Goal: Information Seeking & Learning: Learn about a topic

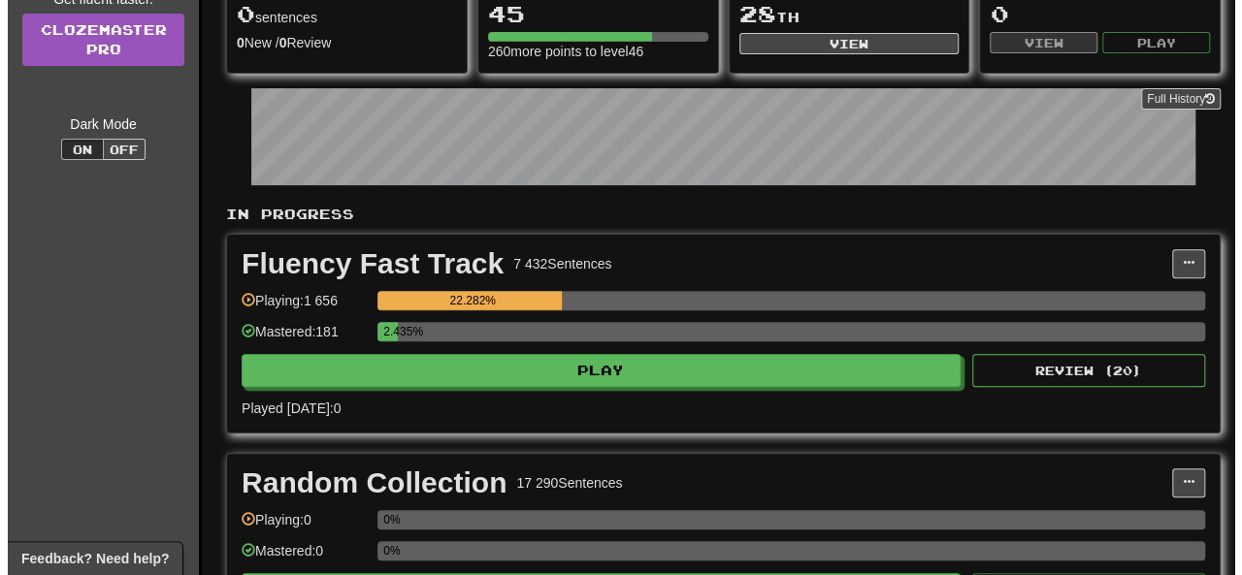
scroll to position [248, 0]
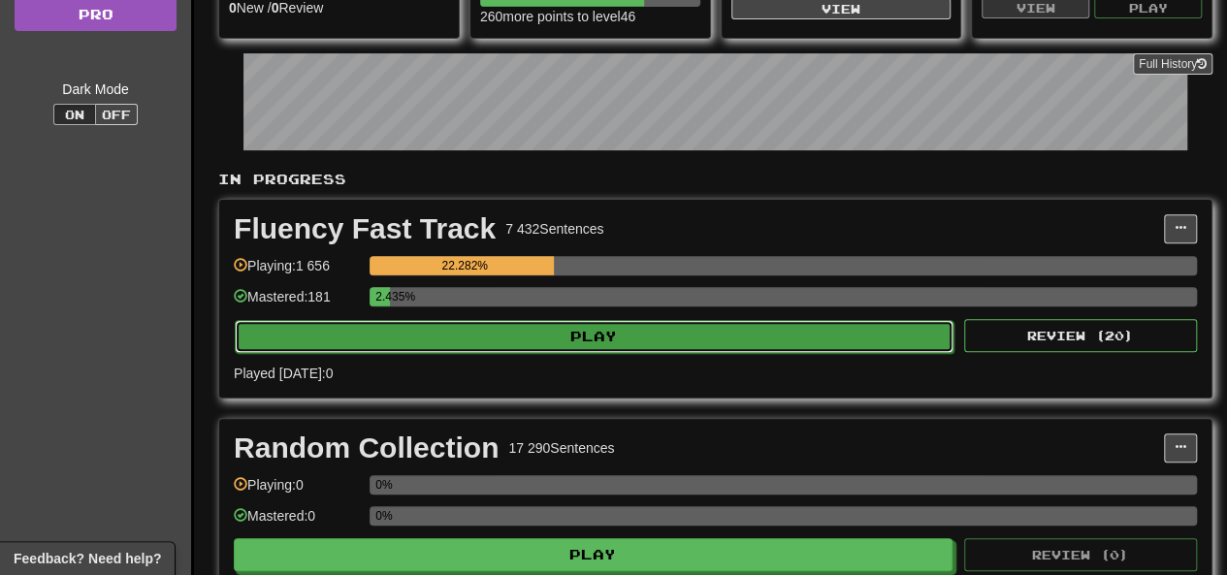
click at [511, 345] on button "Play" at bounding box center [594, 336] width 719 height 33
select select "**"
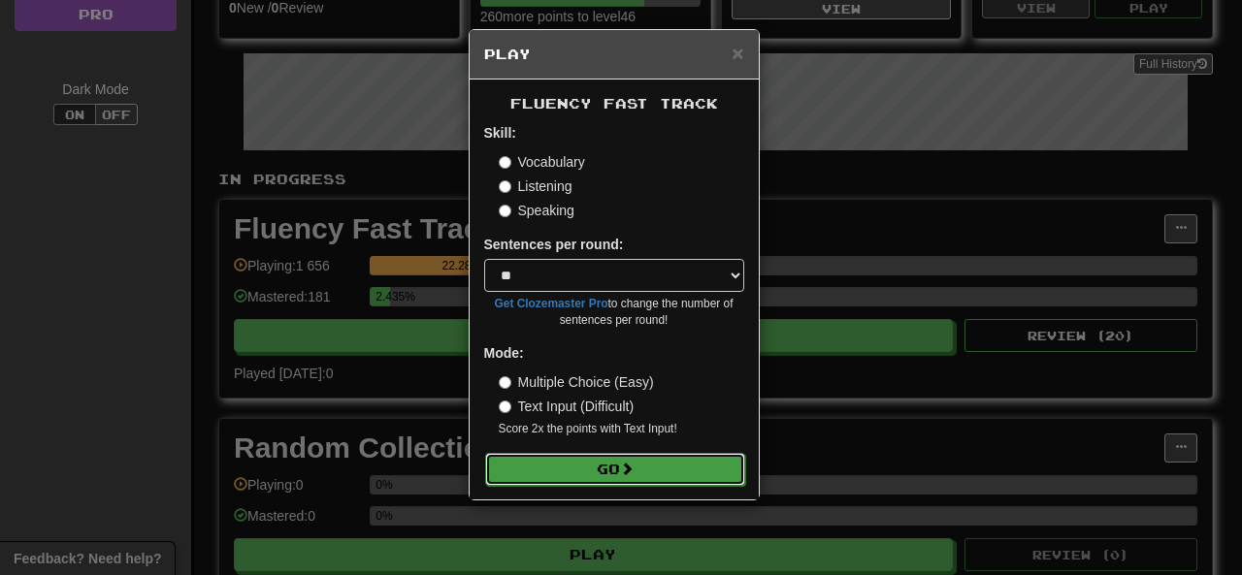
click at [648, 454] on button "Go" at bounding box center [615, 469] width 260 height 33
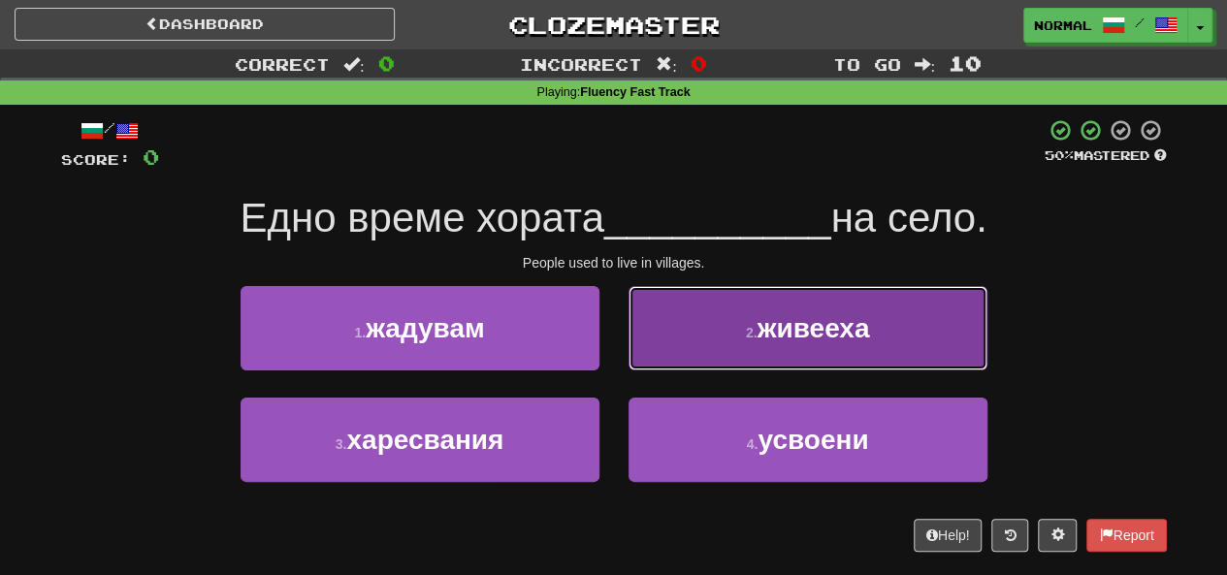
click at [694, 327] on button "2 . живееха" at bounding box center [808, 328] width 359 height 84
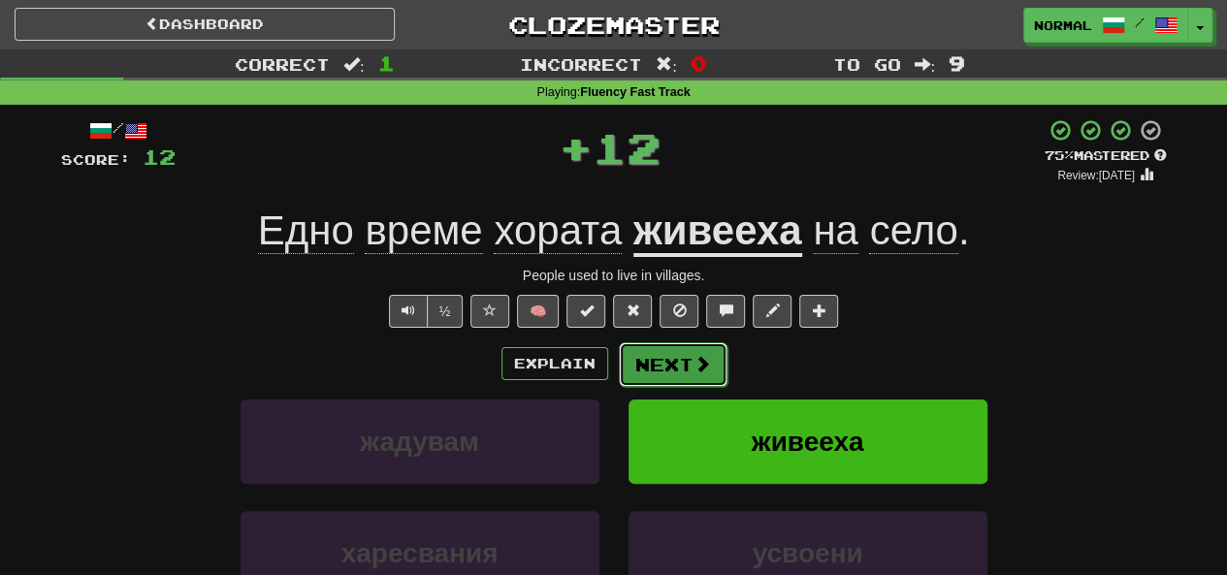
click at [670, 374] on button "Next" at bounding box center [673, 364] width 109 height 45
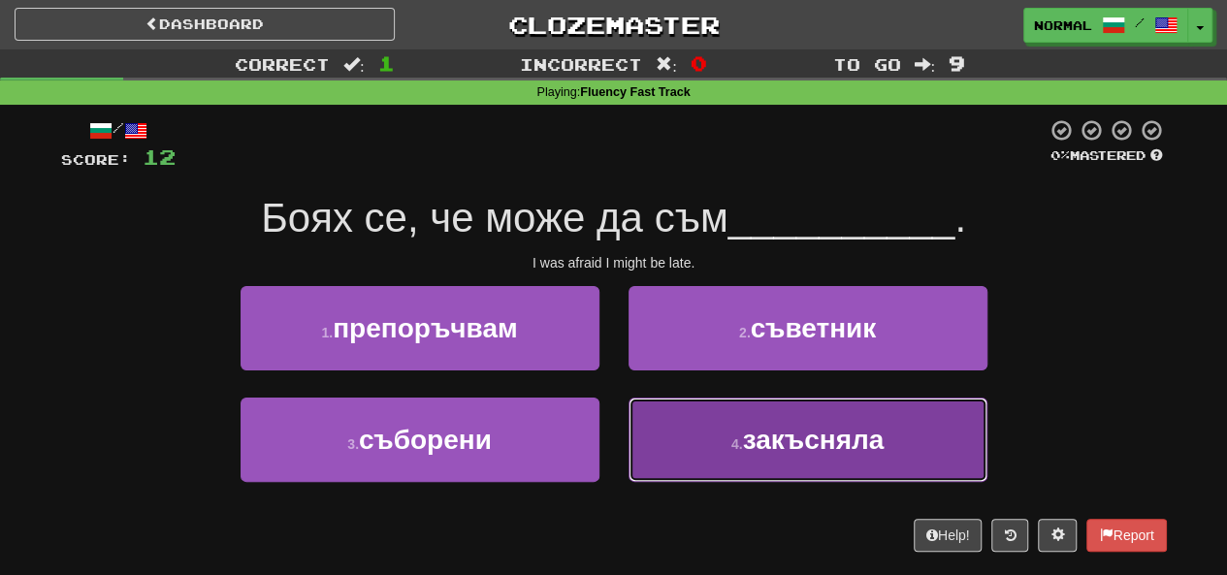
click at [692, 445] on button "4 . закъсняла" at bounding box center [808, 440] width 359 height 84
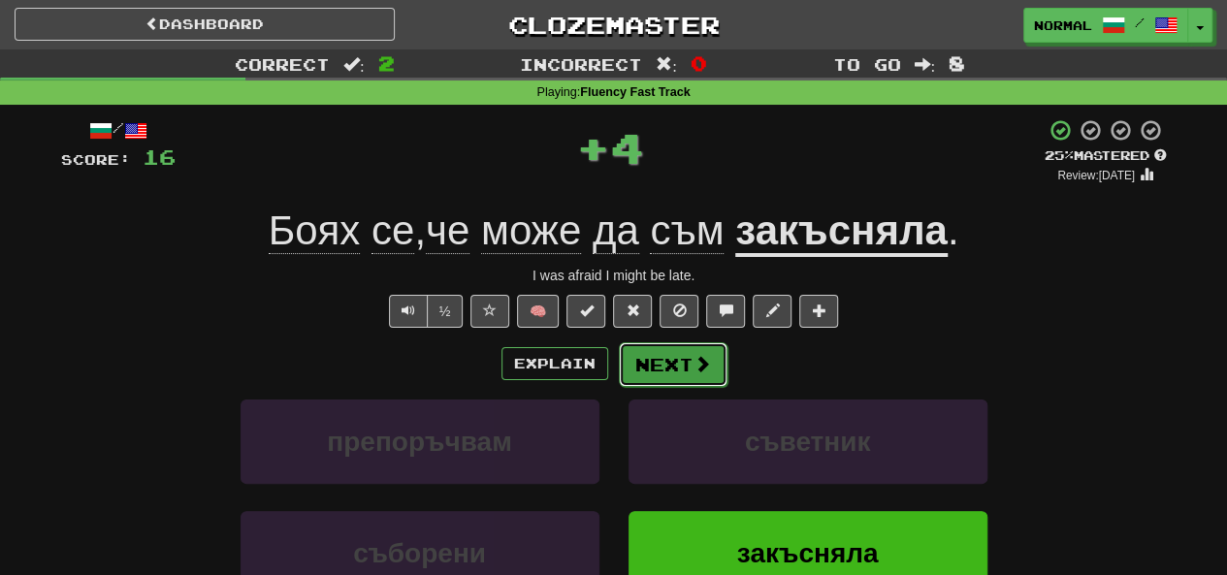
click at [684, 363] on button "Next" at bounding box center [673, 364] width 109 height 45
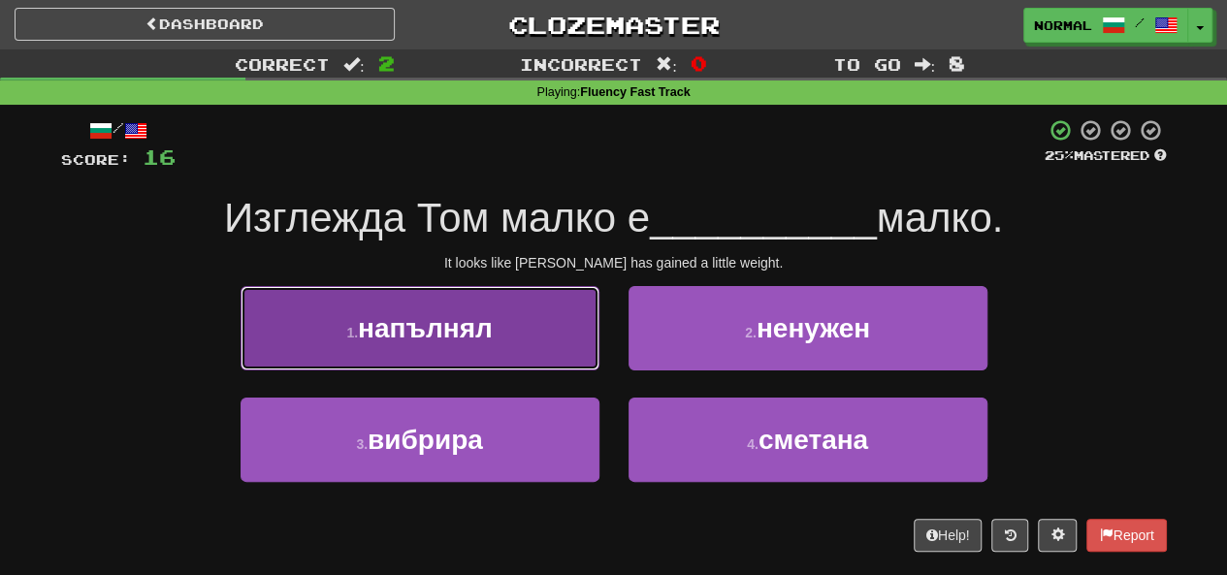
click at [580, 348] on button "1 . напълнял" at bounding box center [420, 328] width 359 height 84
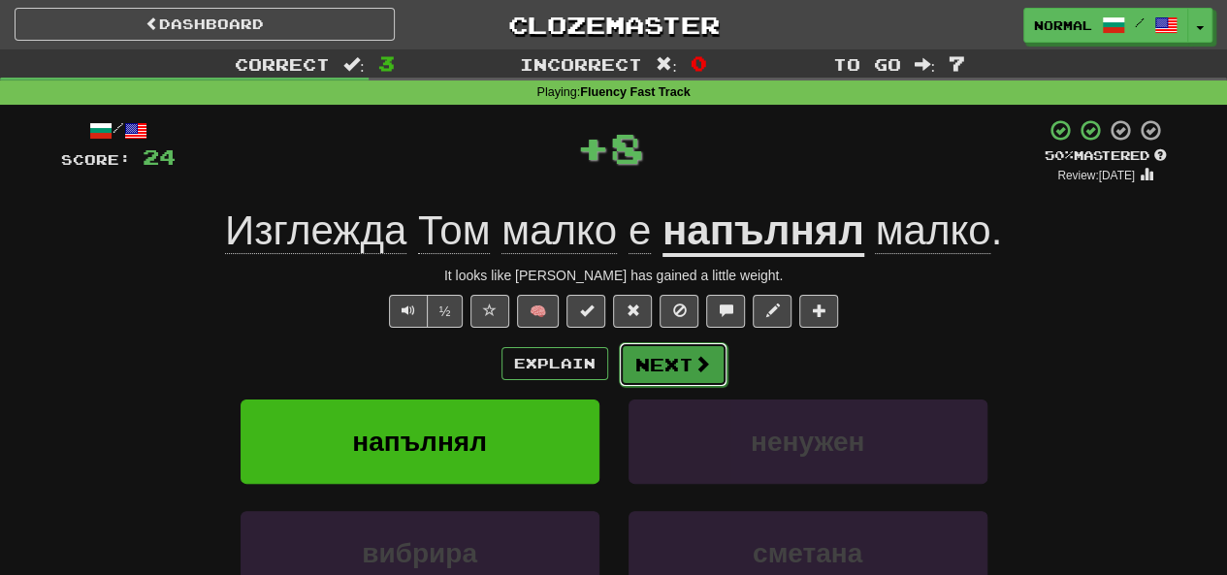
click at [675, 362] on button "Next" at bounding box center [673, 364] width 109 height 45
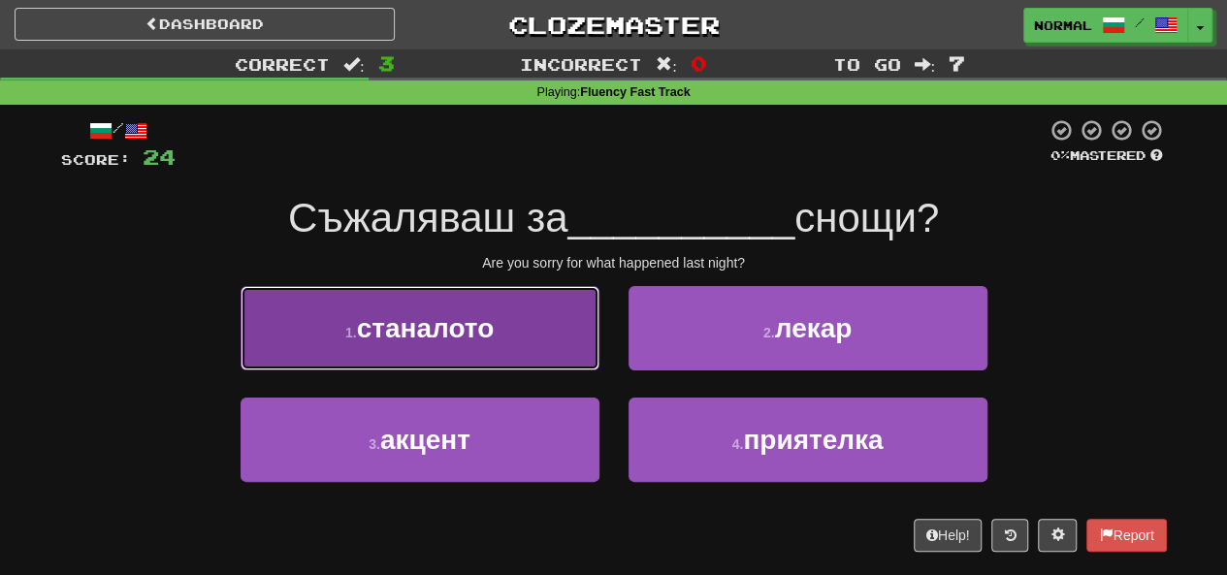
click at [565, 319] on button "1 . станалото" at bounding box center [420, 328] width 359 height 84
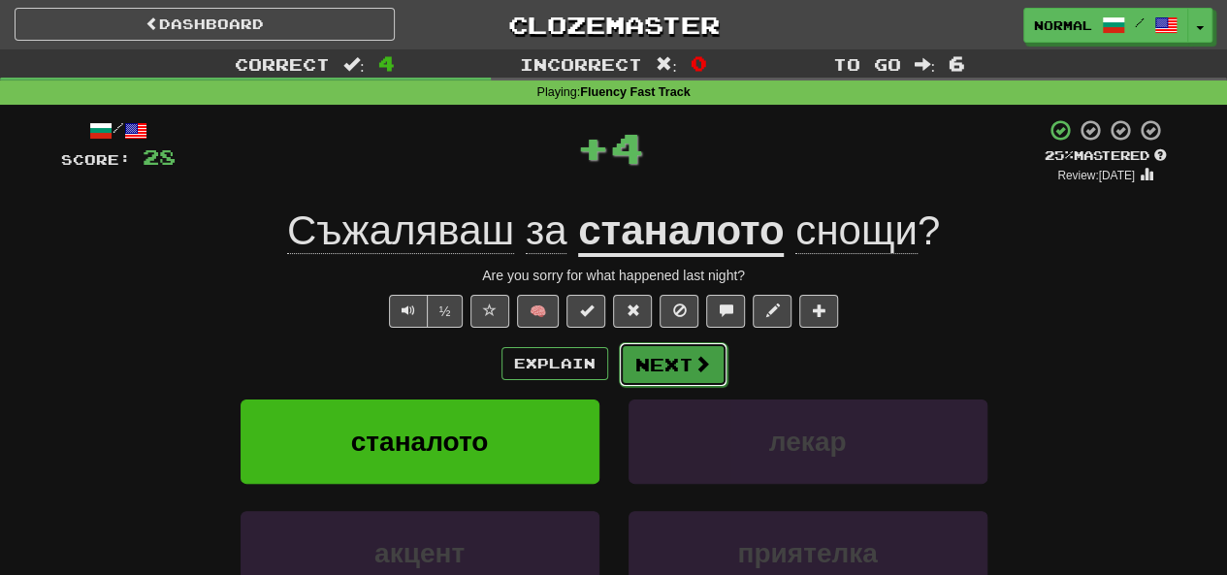
click at [704, 383] on button "Next" at bounding box center [673, 364] width 109 height 45
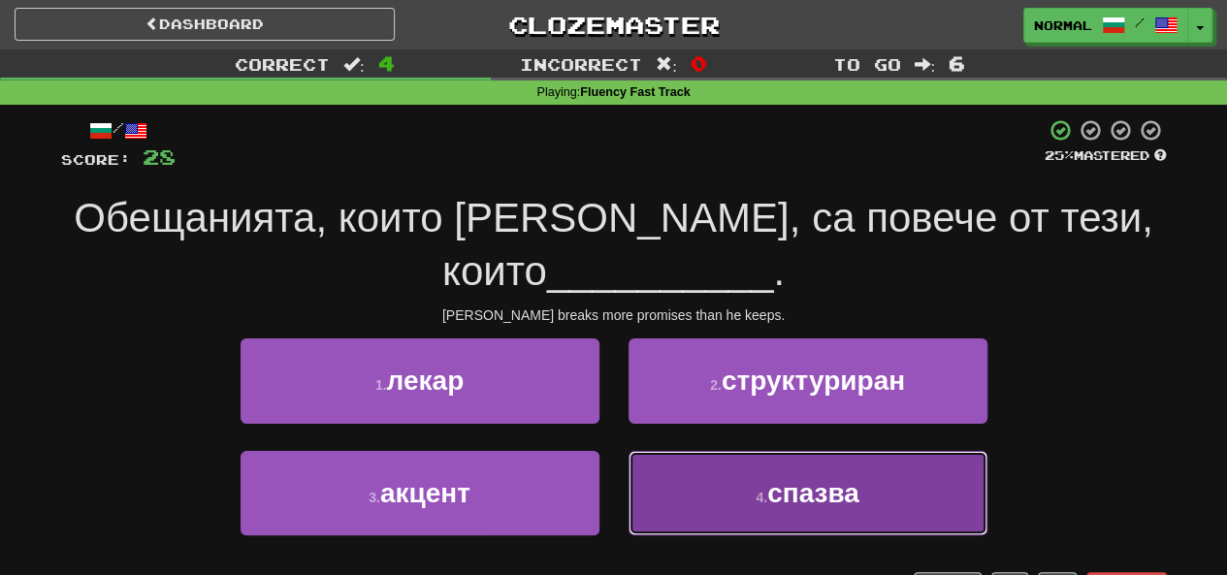
click at [787, 515] on button "4 . спазва" at bounding box center [808, 493] width 359 height 84
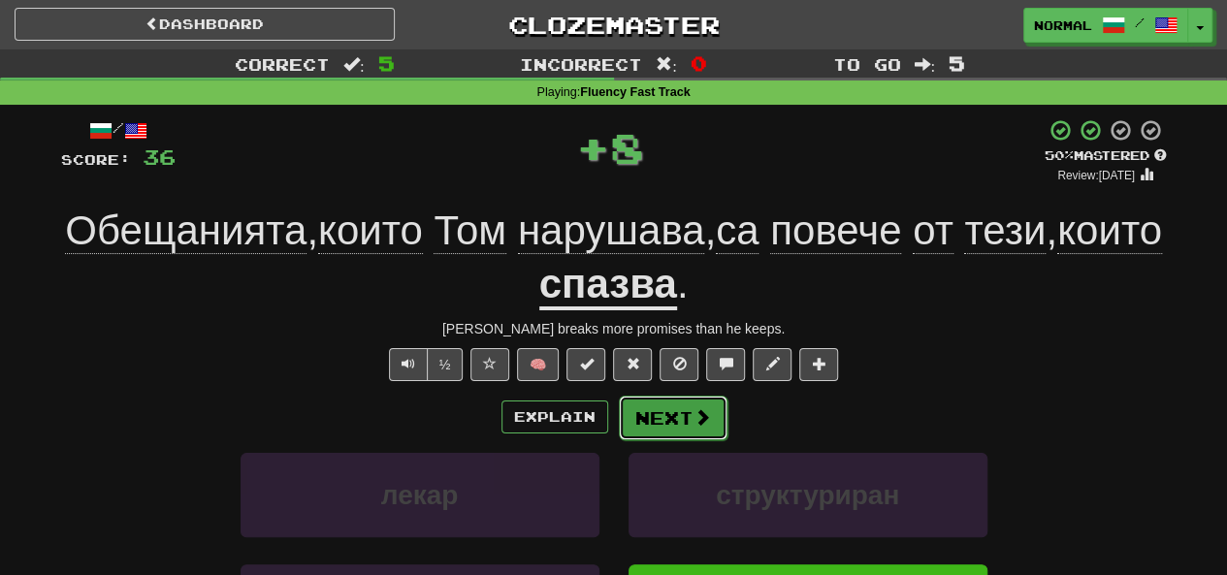
click at [699, 411] on span at bounding box center [702, 416] width 17 height 17
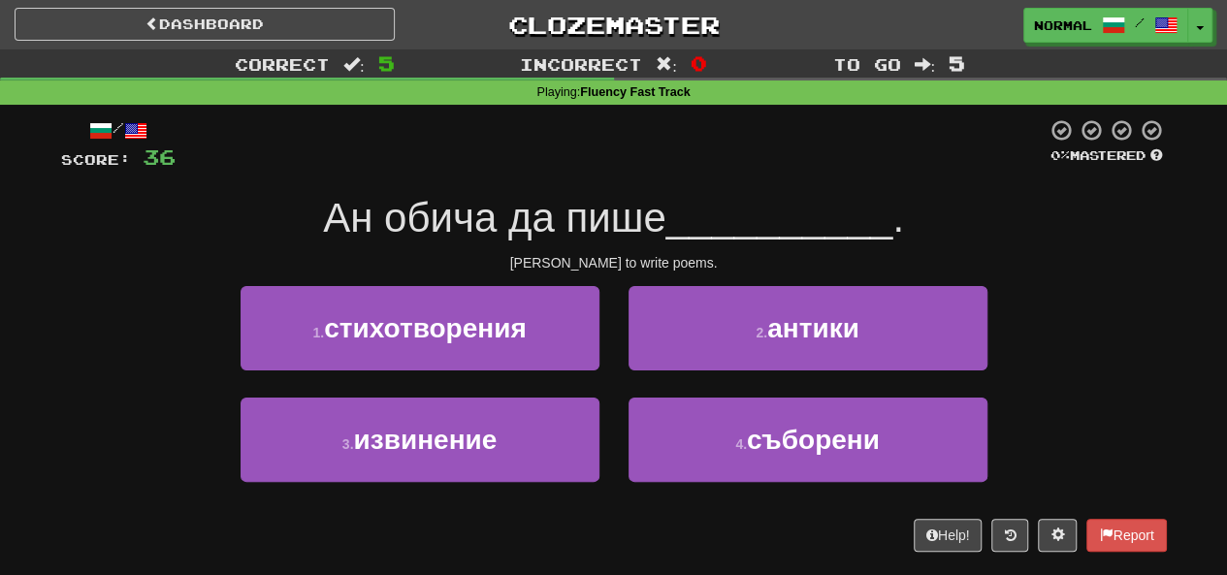
click at [578, 232] on span "Ан обича да пише" at bounding box center [494, 218] width 342 height 46
click at [511, 216] on span "Ан обича да пише" at bounding box center [494, 218] width 342 height 46
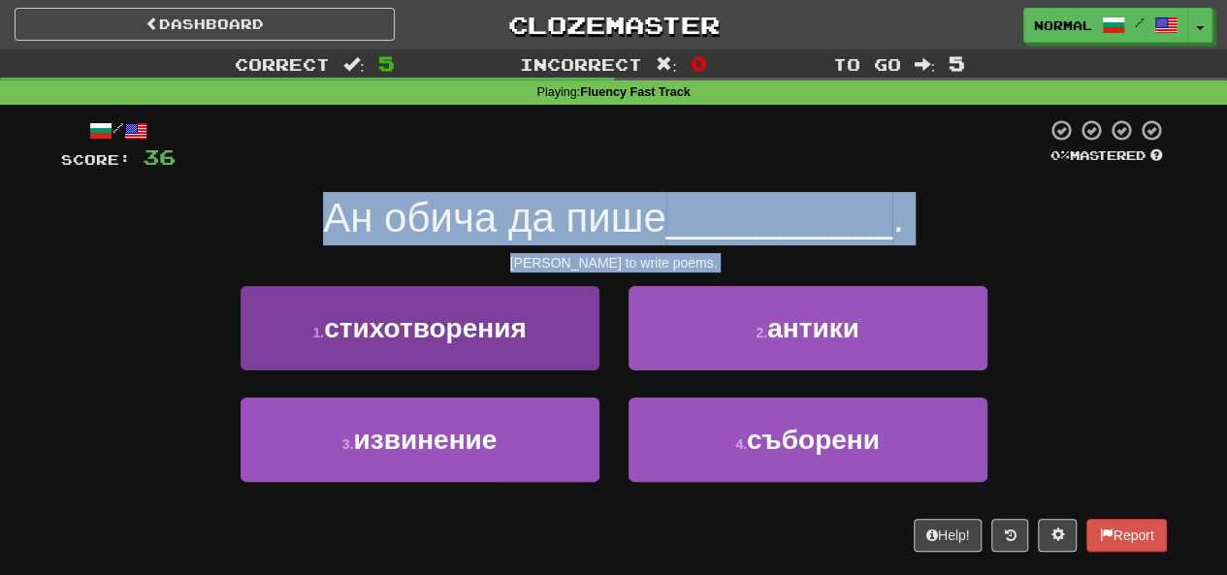
drag, startPoint x: 511, startPoint y: 216, endPoint x: 513, endPoint y: 353, distance: 136.8
click at [513, 353] on div "/ Score: 36 0 % Mastered Ан обича да пише __________ . Ann likes to write poems…" at bounding box center [614, 335] width 1106 height 434
click at [513, 353] on button "1 . стихотворения" at bounding box center [420, 328] width 359 height 84
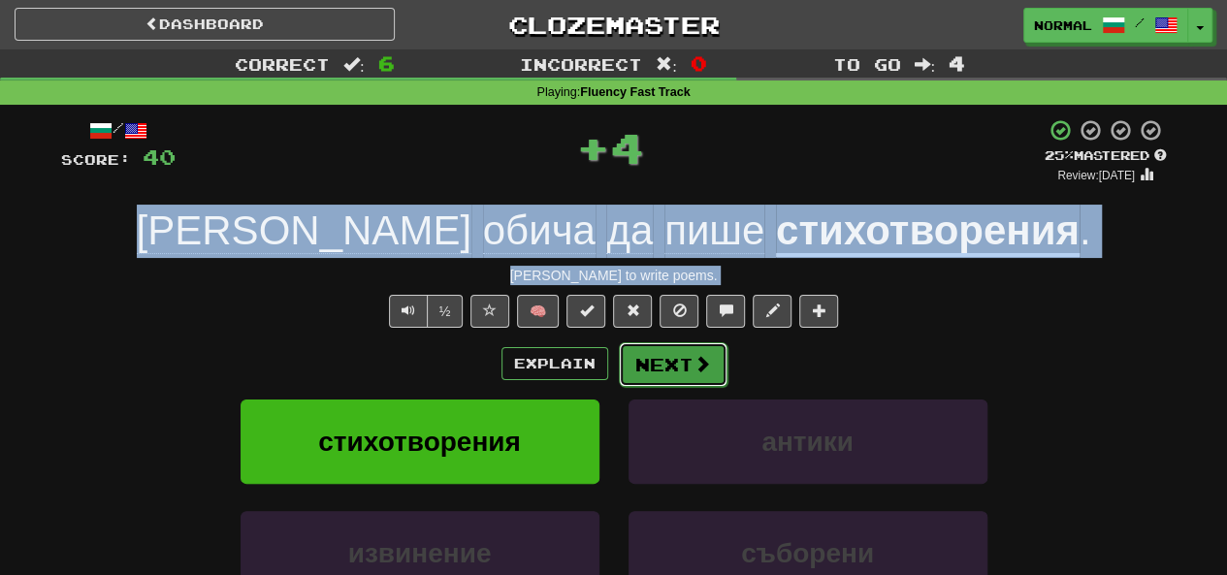
click at [673, 377] on button "Next" at bounding box center [673, 364] width 109 height 45
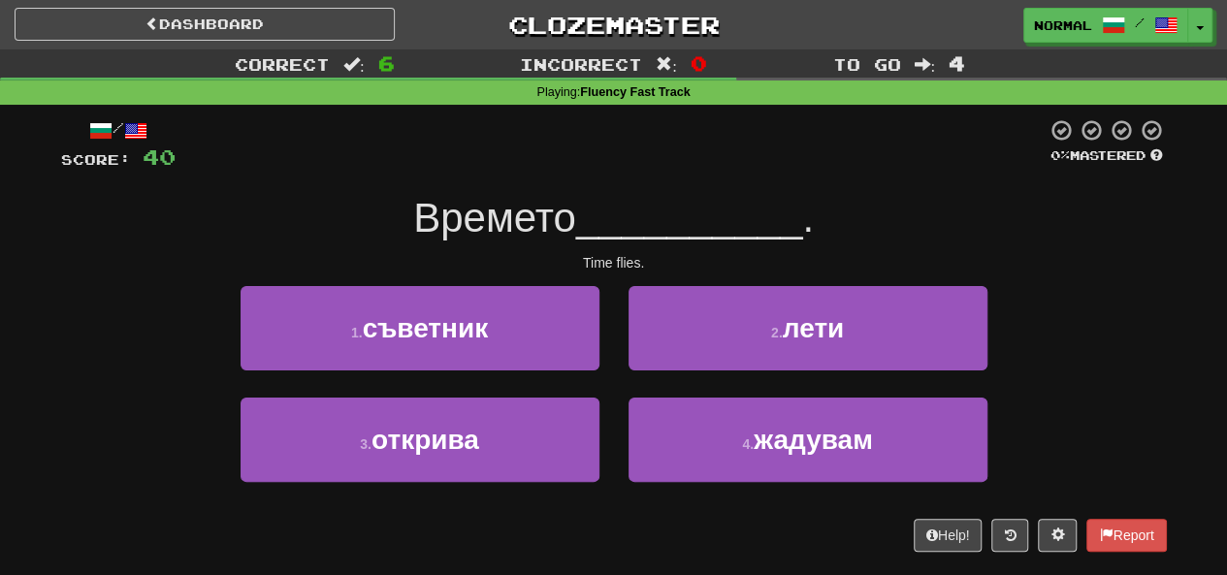
click at [662, 154] on div at bounding box center [611, 144] width 871 height 53
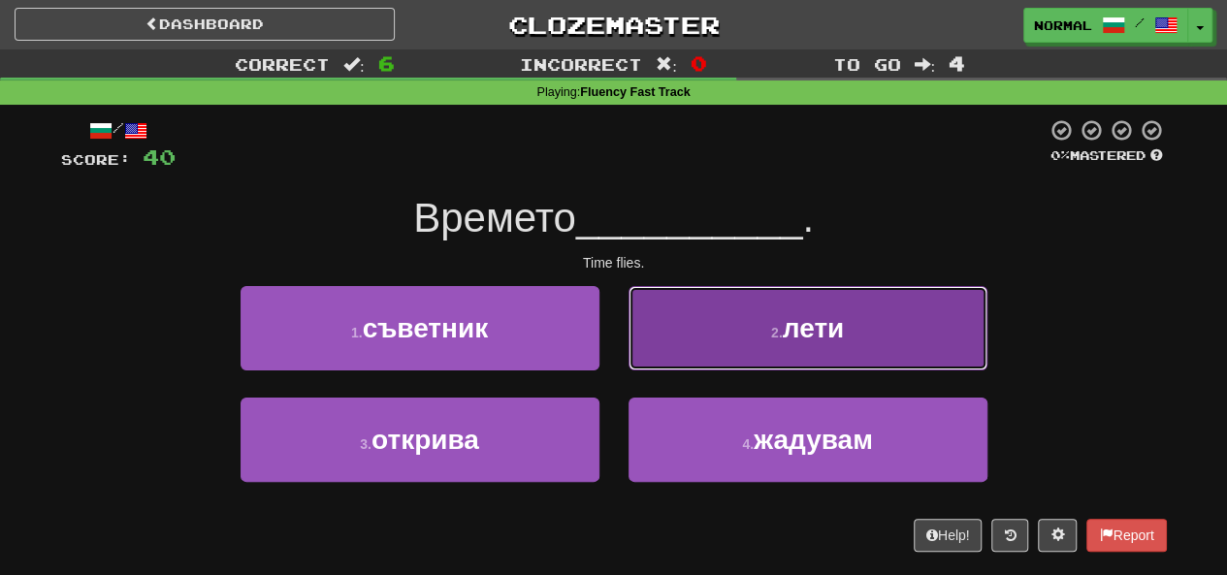
click at [746, 329] on button "2 . лети" at bounding box center [808, 328] width 359 height 84
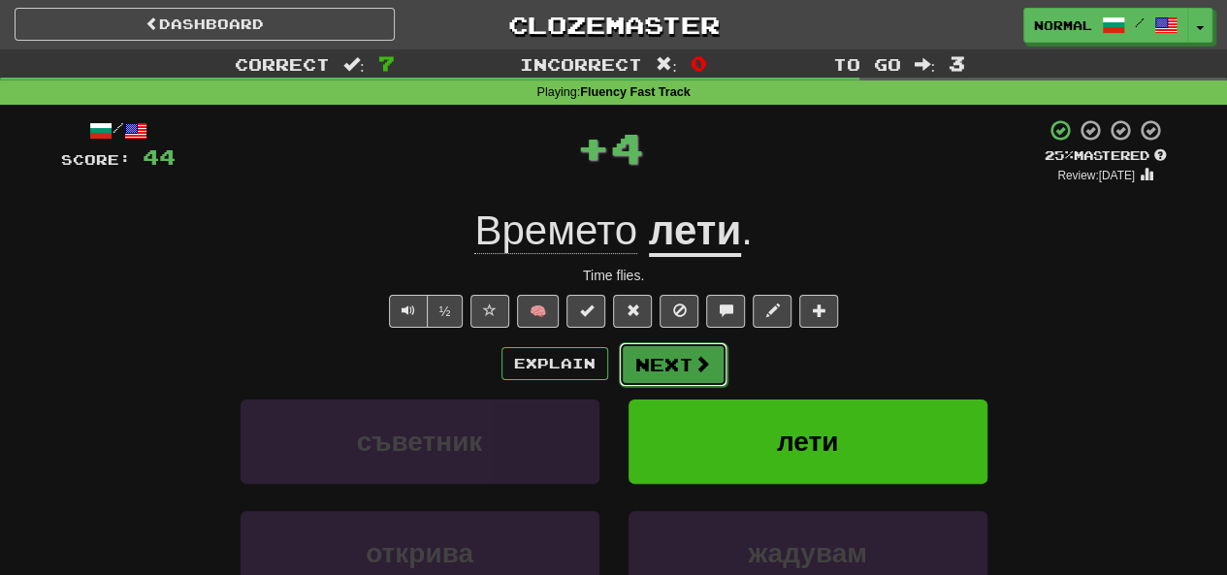
click at [647, 344] on button "Next" at bounding box center [673, 364] width 109 height 45
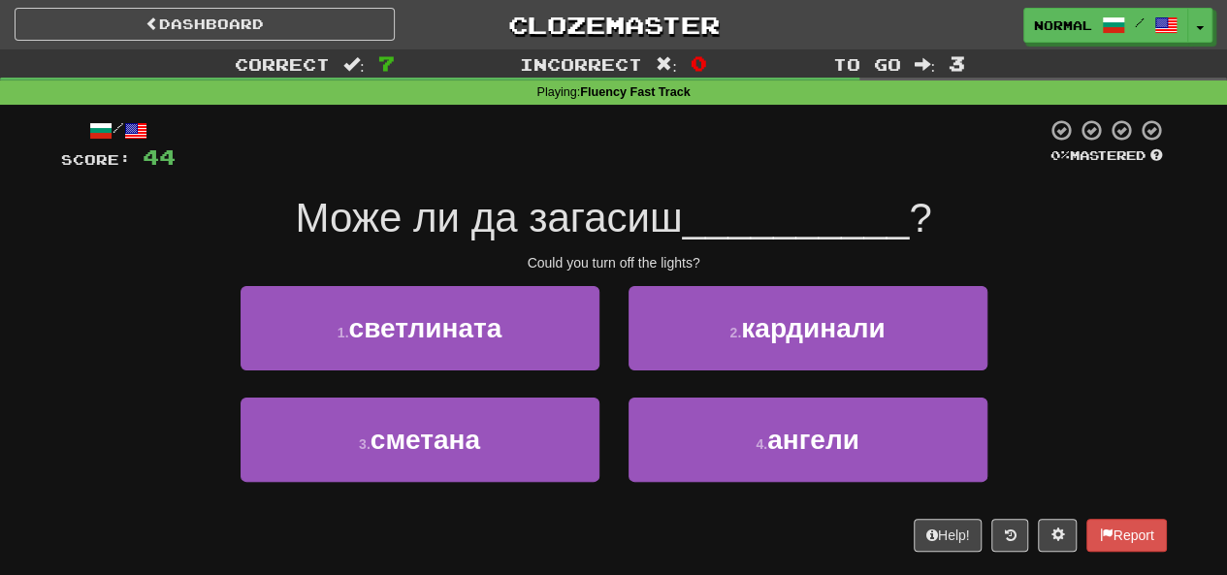
click at [615, 222] on span "Може ли да загасиш" at bounding box center [488, 218] width 387 height 46
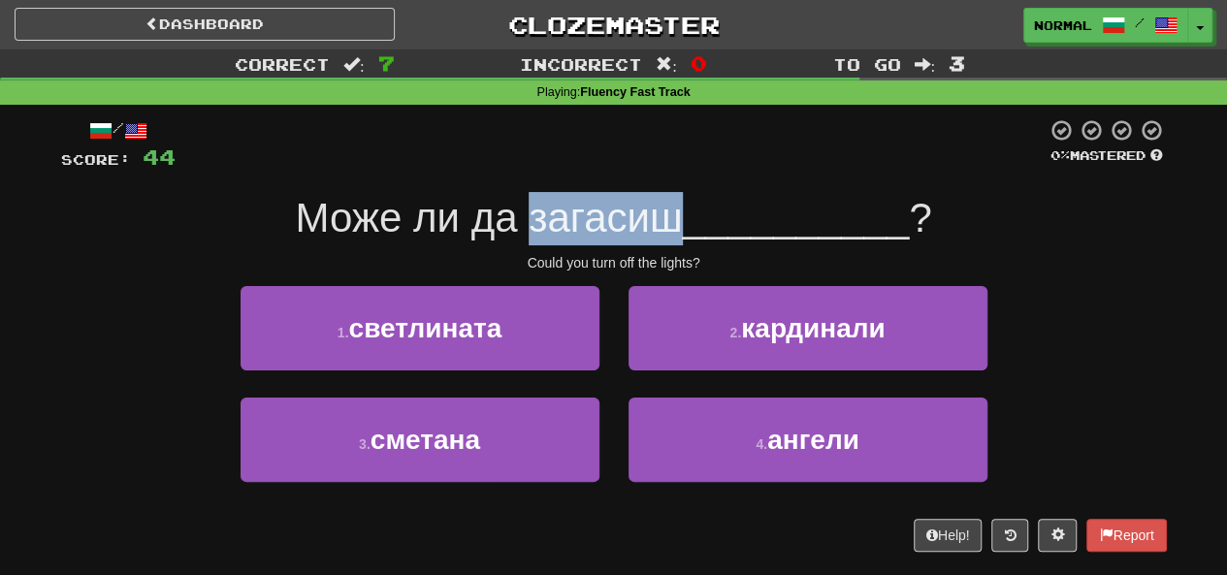
click at [615, 222] on span "Може ли да загасиш" at bounding box center [488, 218] width 387 height 46
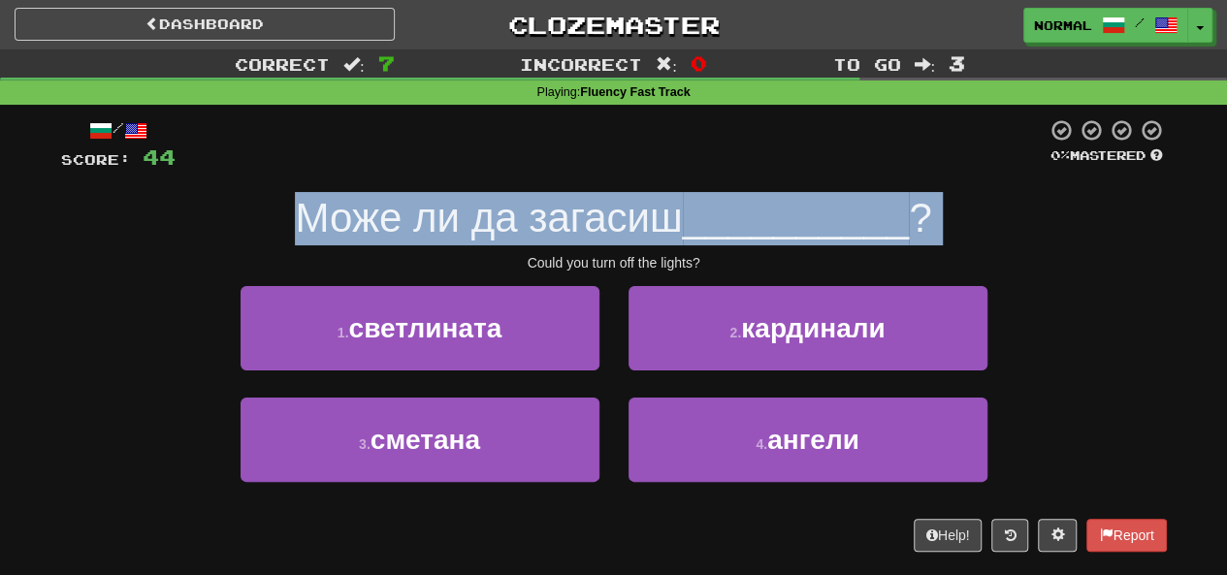
click at [615, 222] on span "Може ли да загасиш" at bounding box center [488, 218] width 387 height 46
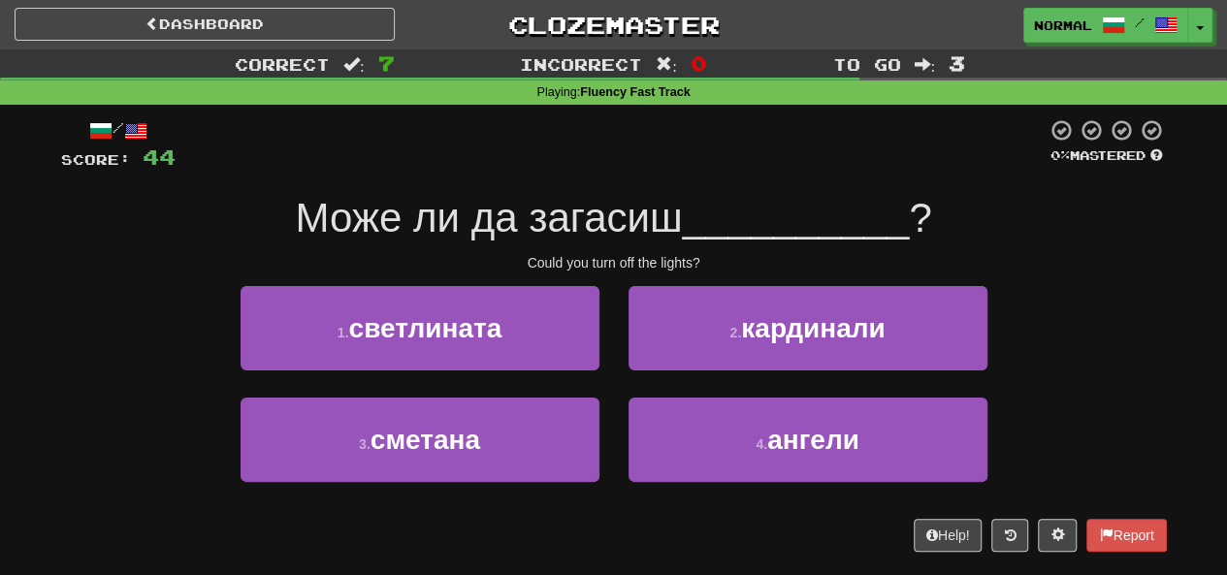
click at [685, 136] on div at bounding box center [611, 144] width 871 height 53
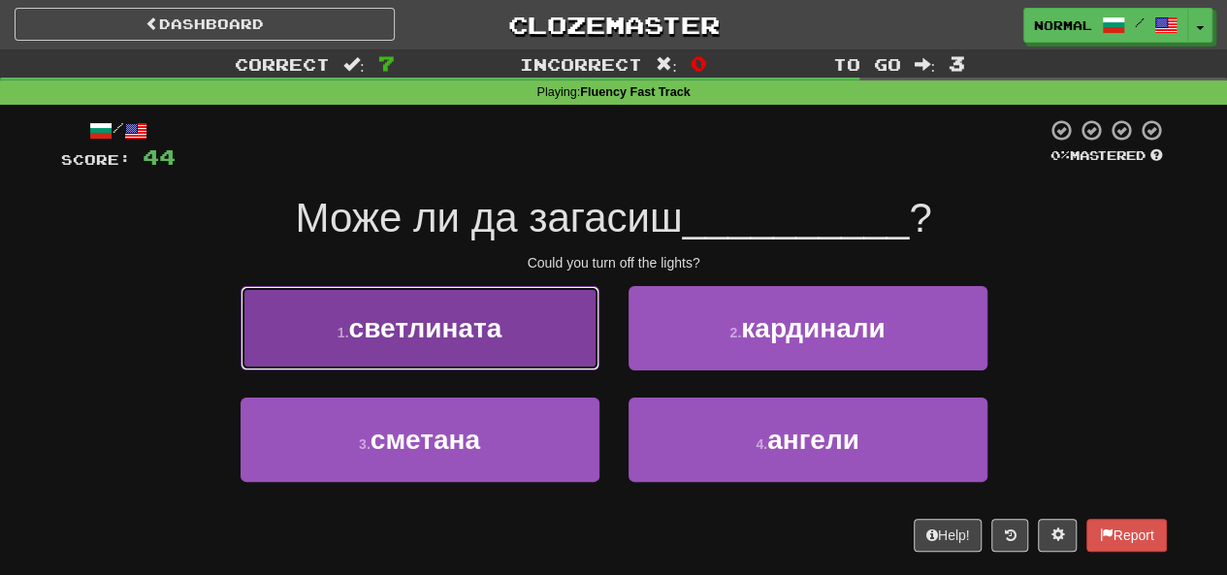
click at [559, 346] on button "1 . светлината" at bounding box center [420, 328] width 359 height 84
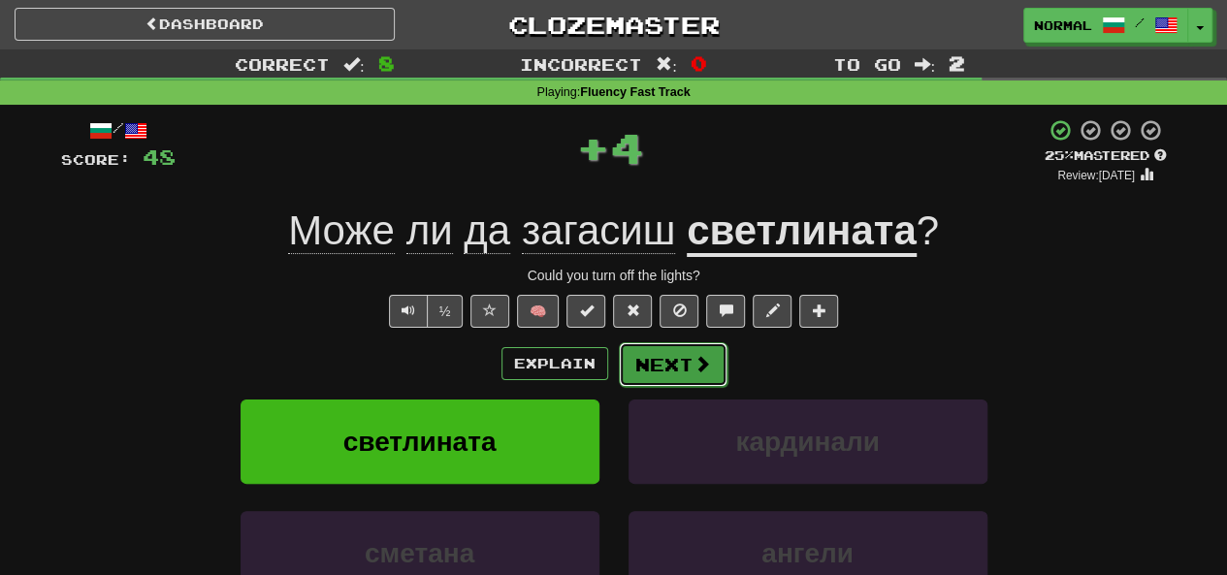
click at [699, 358] on span at bounding box center [702, 363] width 17 height 17
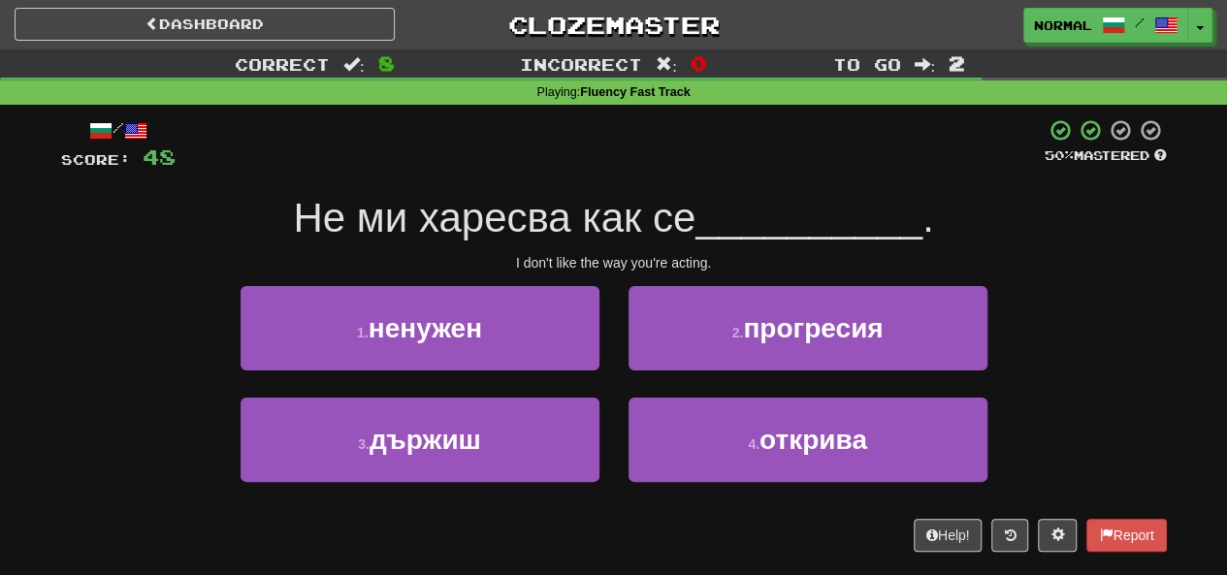
click at [615, 233] on span "Не ми харесва как се" at bounding box center [494, 218] width 403 height 46
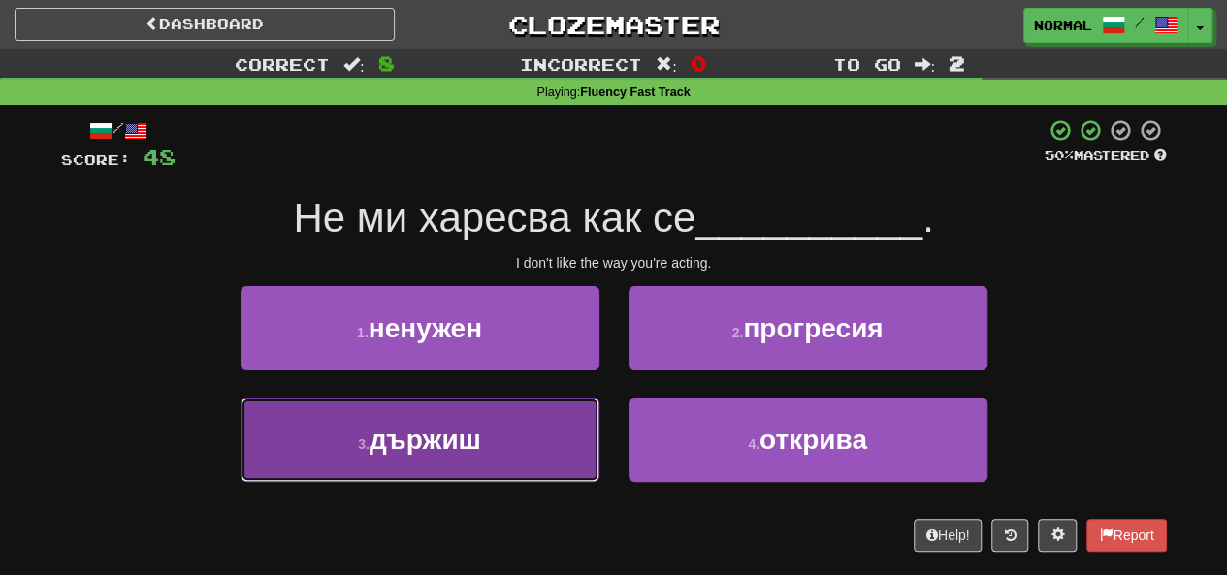
click at [569, 423] on button "3 . държиш" at bounding box center [420, 440] width 359 height 84
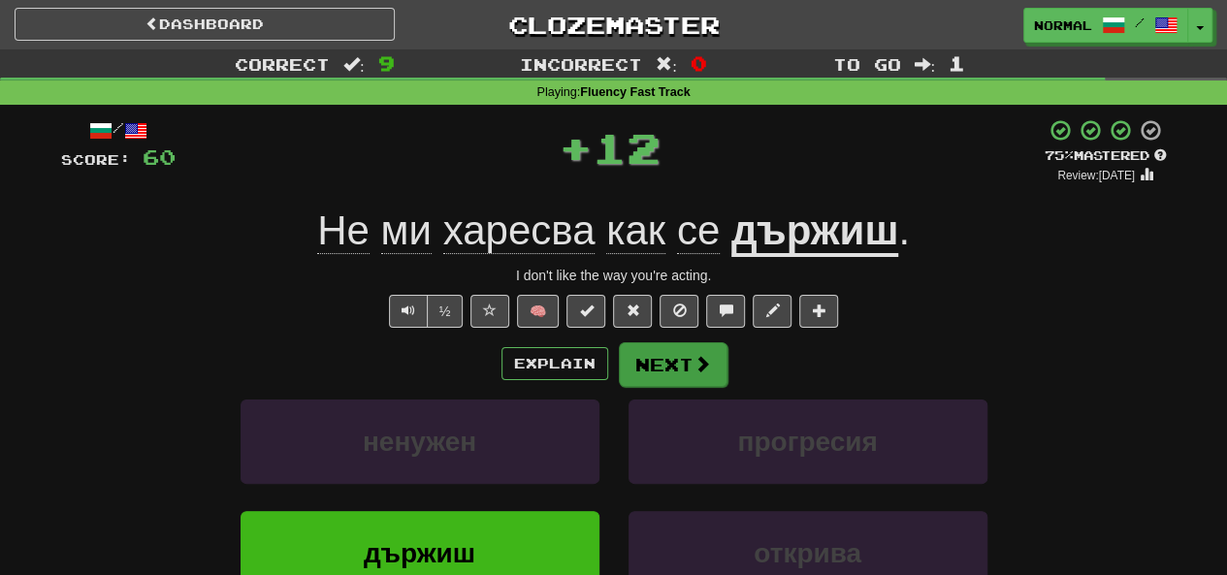
click at [724, 368] on div "Explain Next" at bounding box center [614, 364] width 1106 height 45
click at [697, 357] on span at bounding box center [702, 363] width 17 height 17
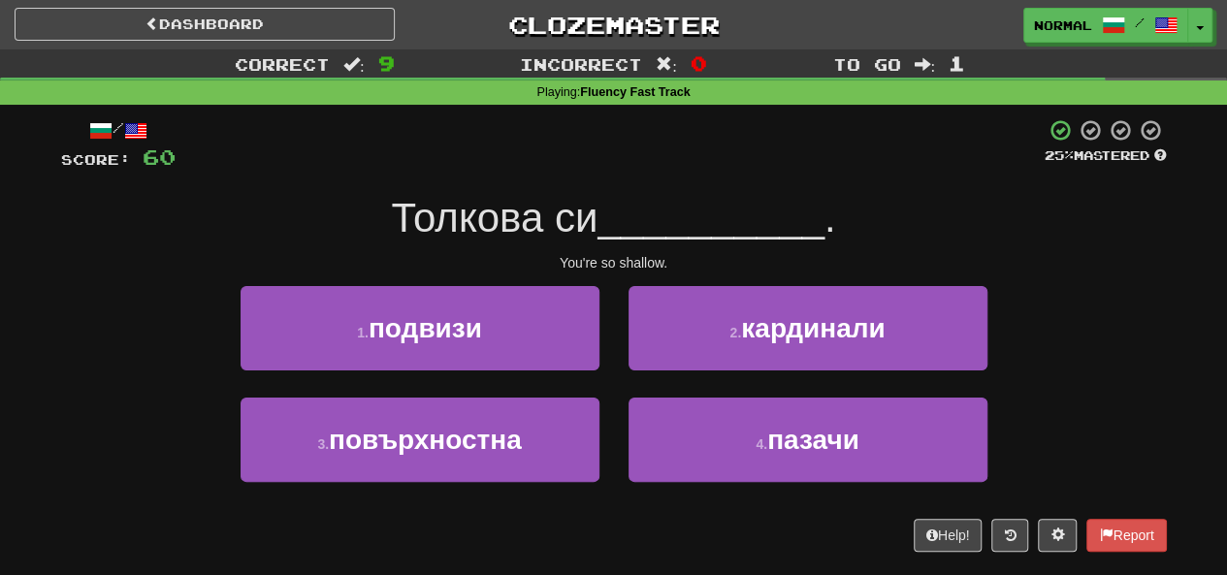
click at [594, 214] on span "Толкова си" at bounding box center [494, 218] width 207 height 46
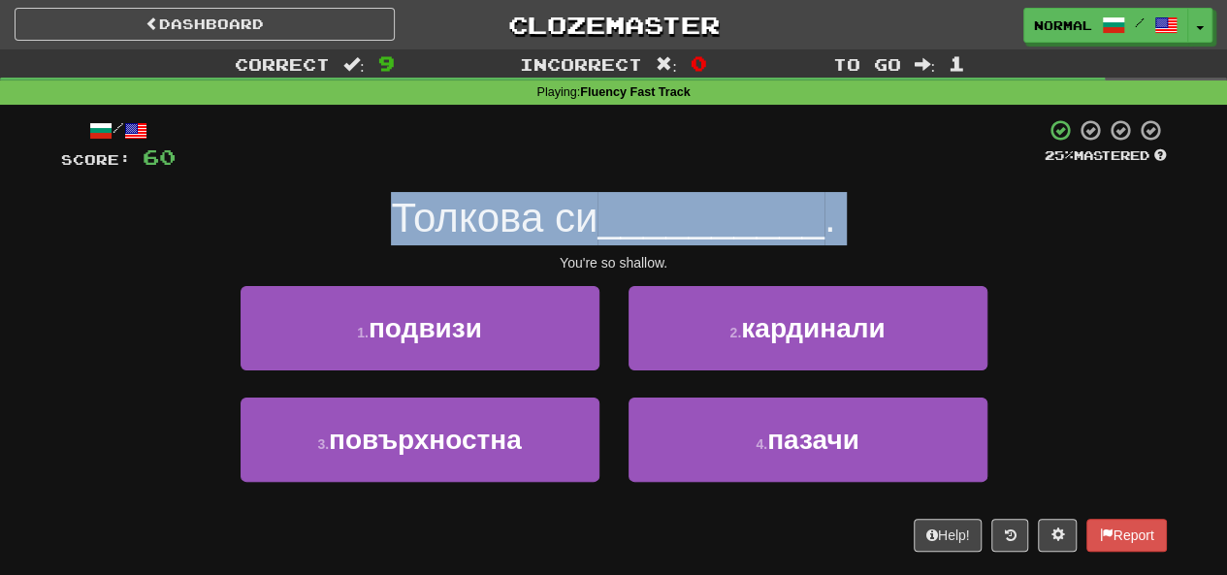
click at [594, 214] on span "Толкова си" at bounding box center [494, 218] width 207 height 46
click at [629, 193] on div "Толкова си __________ ." at bounding box center [614, 218] width 1106 height 53
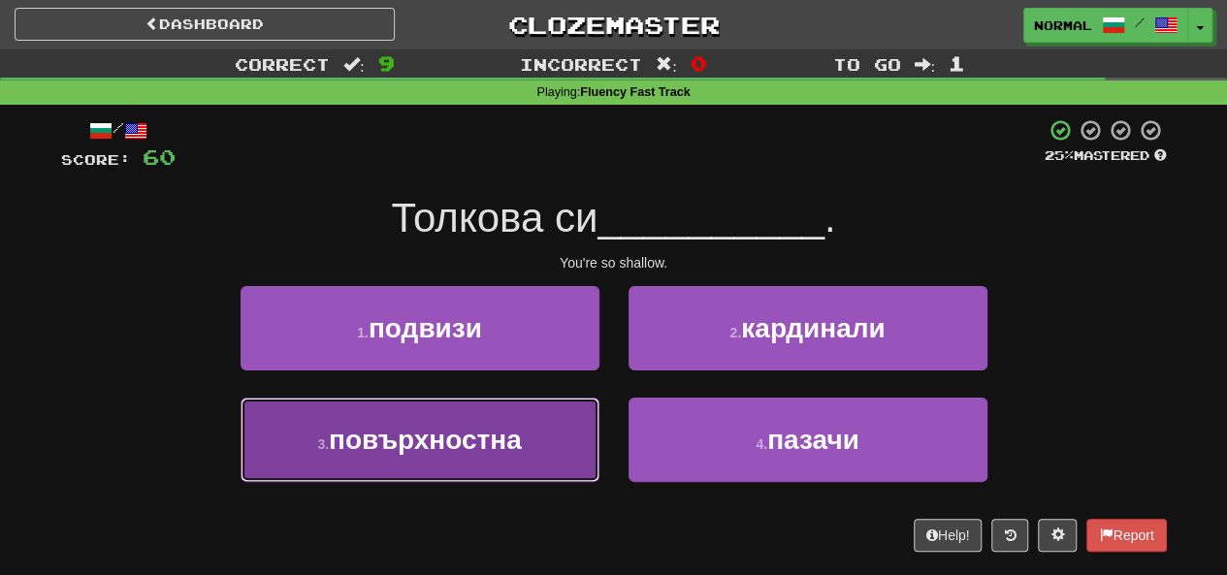
click at [495, 440] on span "повърхностна" at bounding box center [425, 440] width 193 height 30
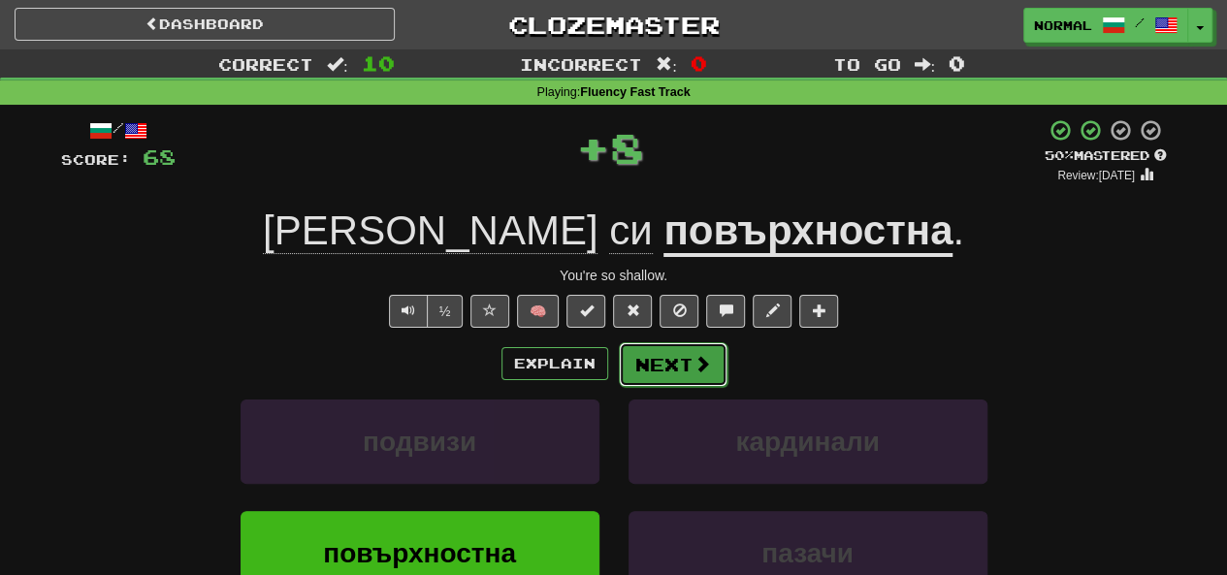
click at [673, 377] on button "Next" at bounding box center [673, 364] width 109 height 45
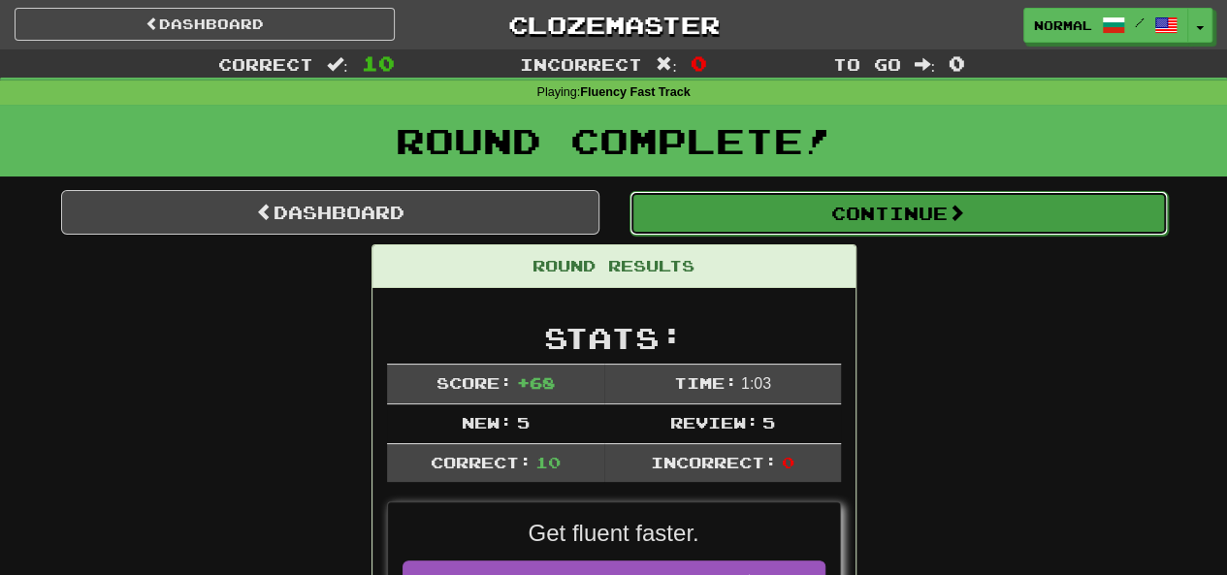
click at [683, 211] on button "Continue" at bounding box center [899, 213] width 538 height 45
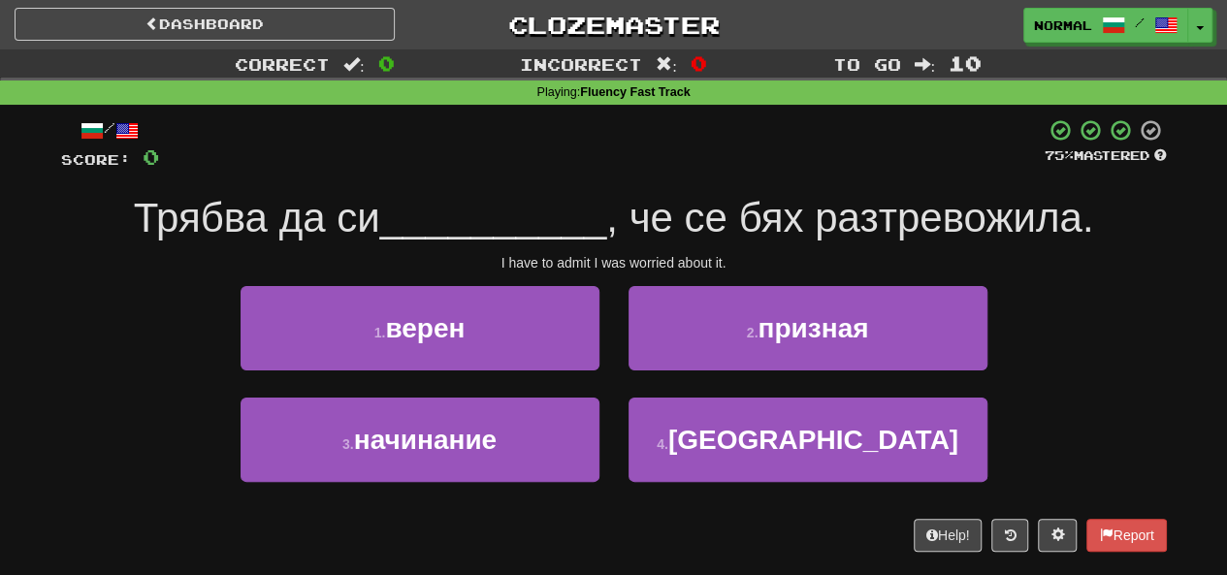
click at [352, 203] on span "Трябва да си" at bounding box center [257, 218] width 246 height 46
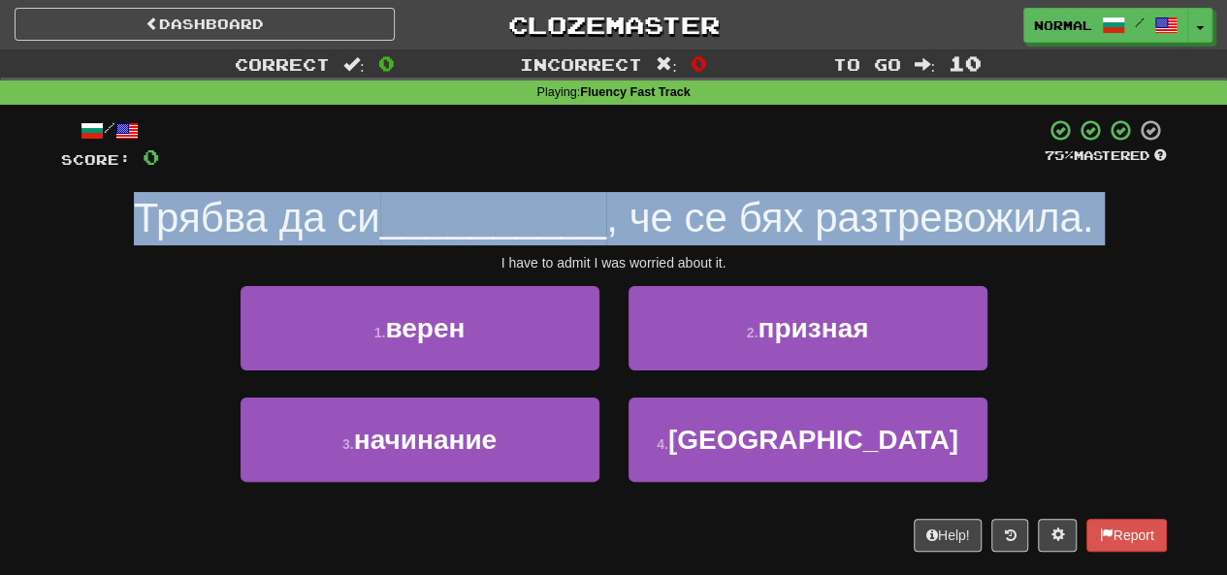
click at [352, 203] on span "Трябва да си" at bounding box center [257, 218] width 246 height 46
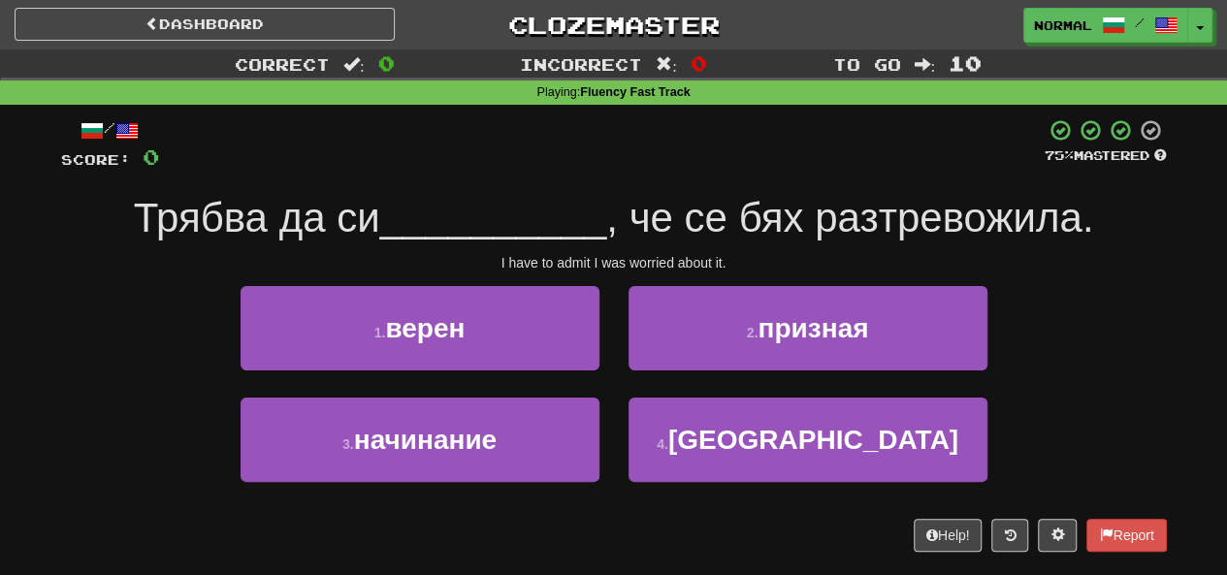
click at [588, 141] on div at bounding box center [602, 144] width 886 height 53
click at [762, 381] on div "2 . призная" at bounding box center [808, 342] width 388 height 112
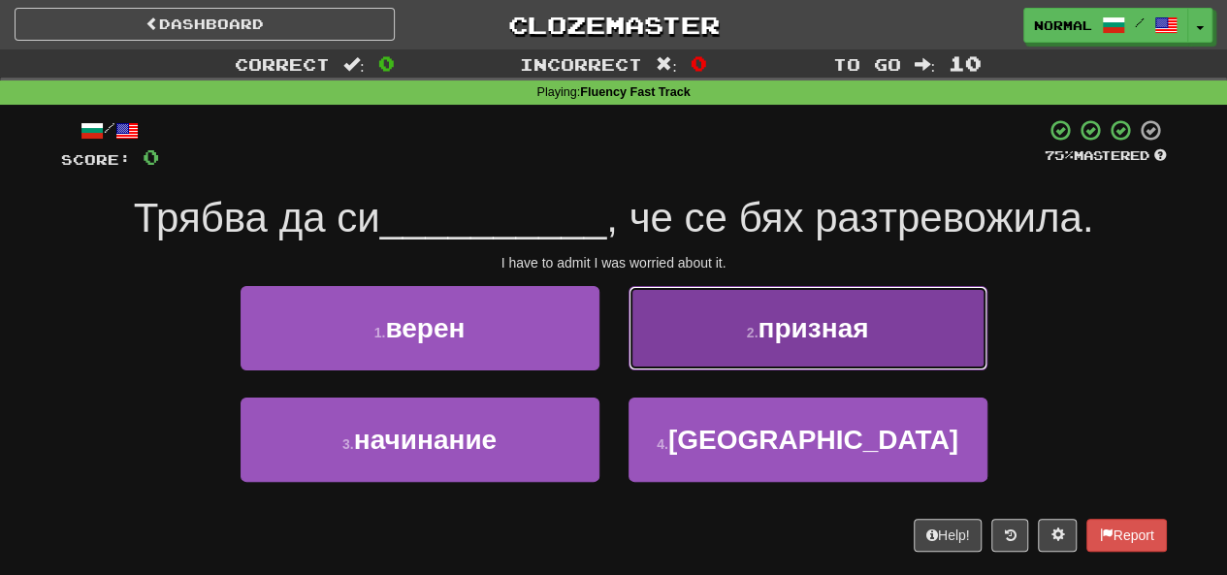
click at [769, 346] on button "2 . призная" at bounding box center [808, 328] width 359 height 84
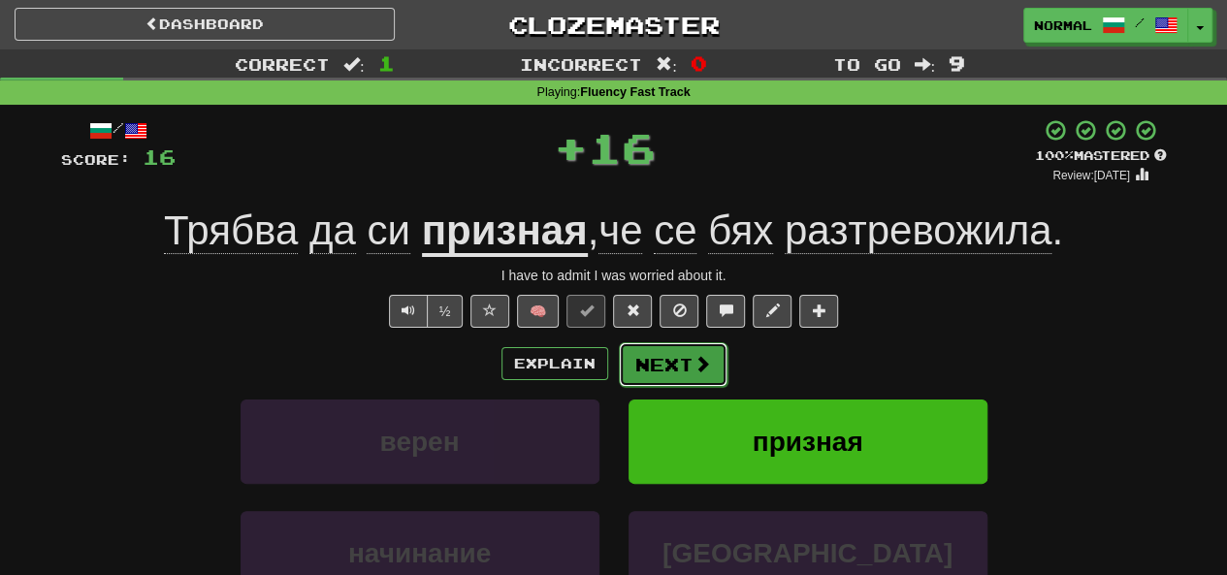
click at [654, 358] on button "Next" at bounding box center [673, 364] width 109 height 45
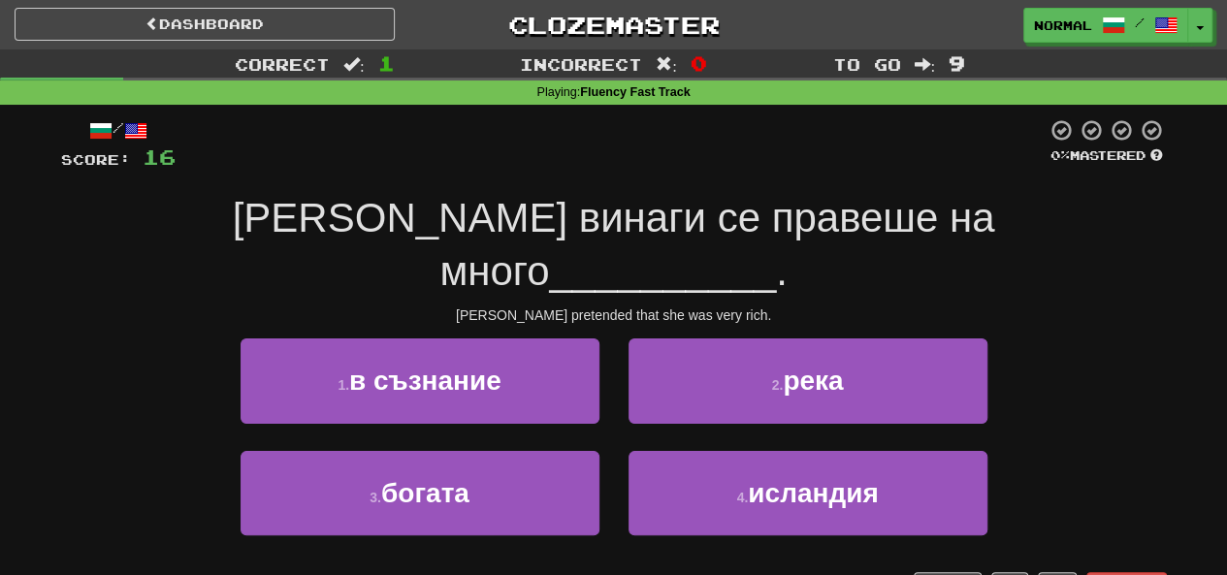
click at [450, 211] on span "Джейн винаги се правеше на много" at bounding box center [614, 244] width 763 height 99
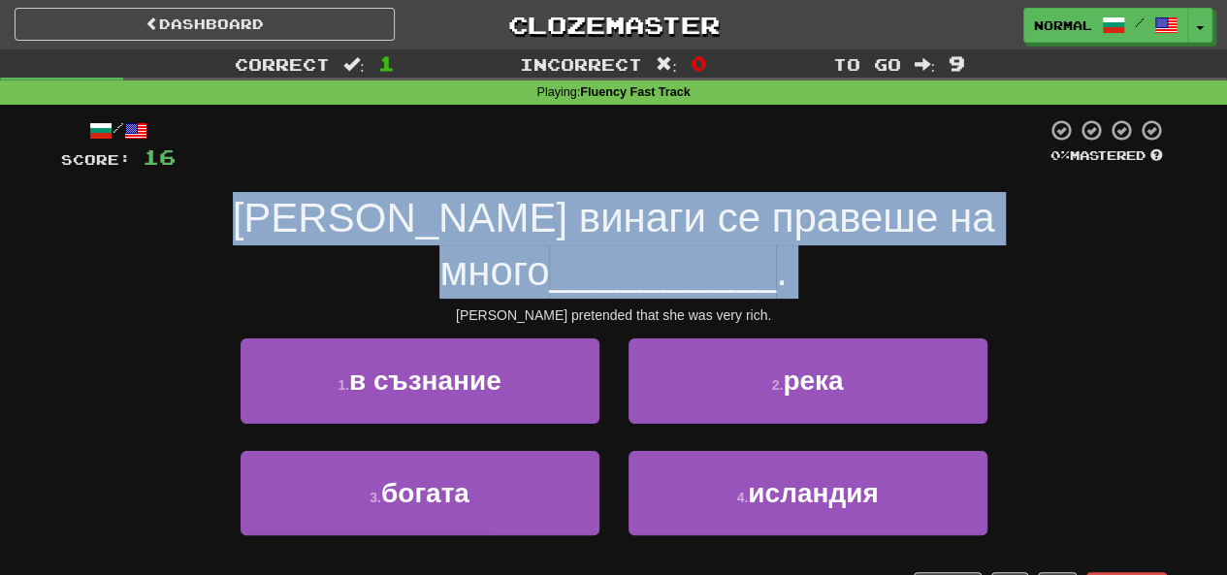
click at [450, 211] on span "Джейн винаги се правеше на много" at bounding box center [614, 244] width 763 height 99
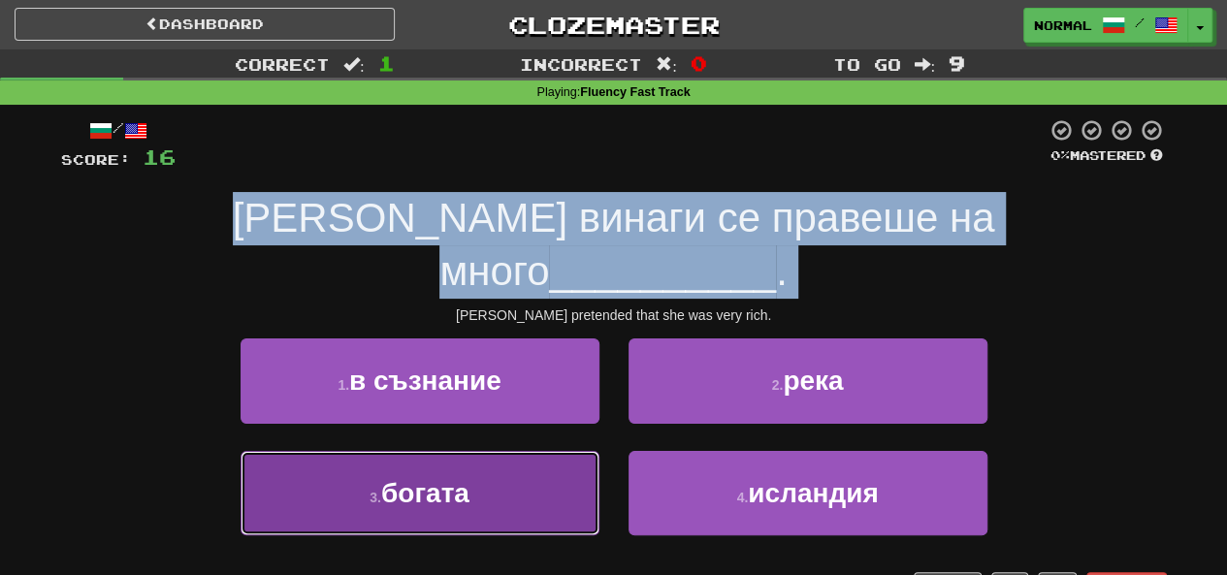
click at [528, 451] on button "3 . богата" at bounding box center [420, 493] width 359 height 84
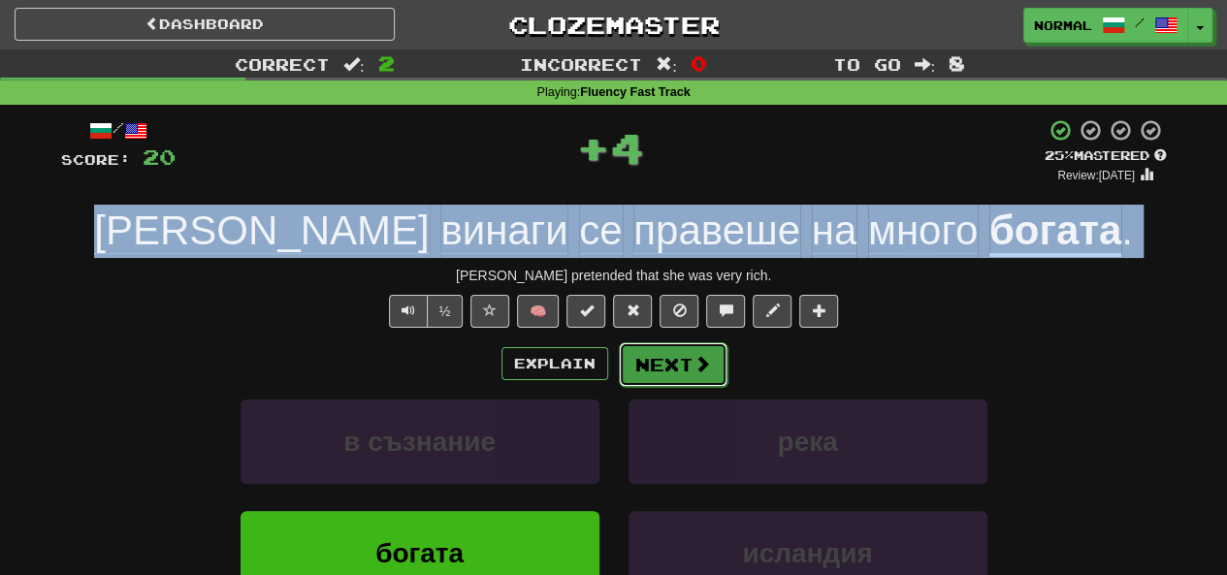
click at [721, 380] on button "Next" at bounding box center [673, 364] width 109 height 45
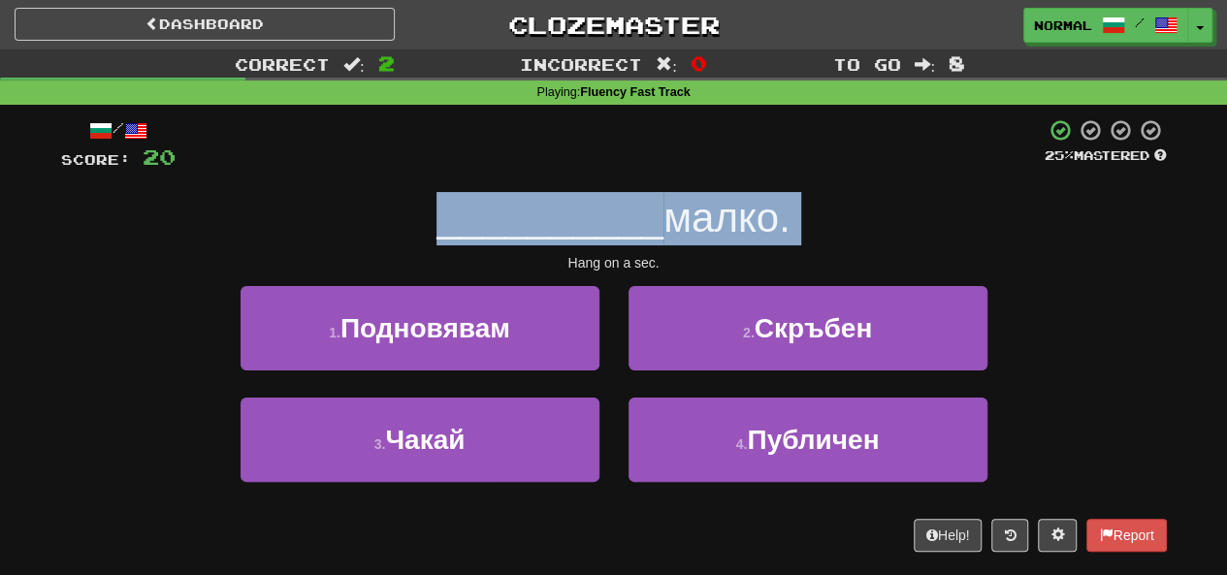
click at [791, 216] on span "малко." at bounding box center [727, 218] width 127 height 46
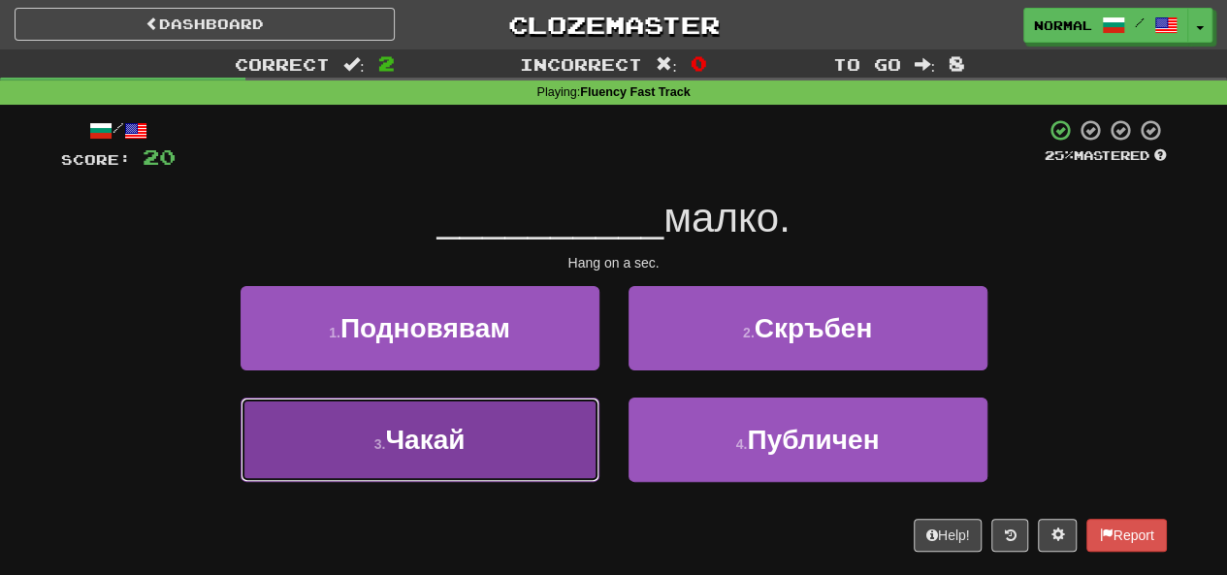
click at [481, 410] on button "3 . Чакай" at bounding box center [420, 440] width 359 height 84
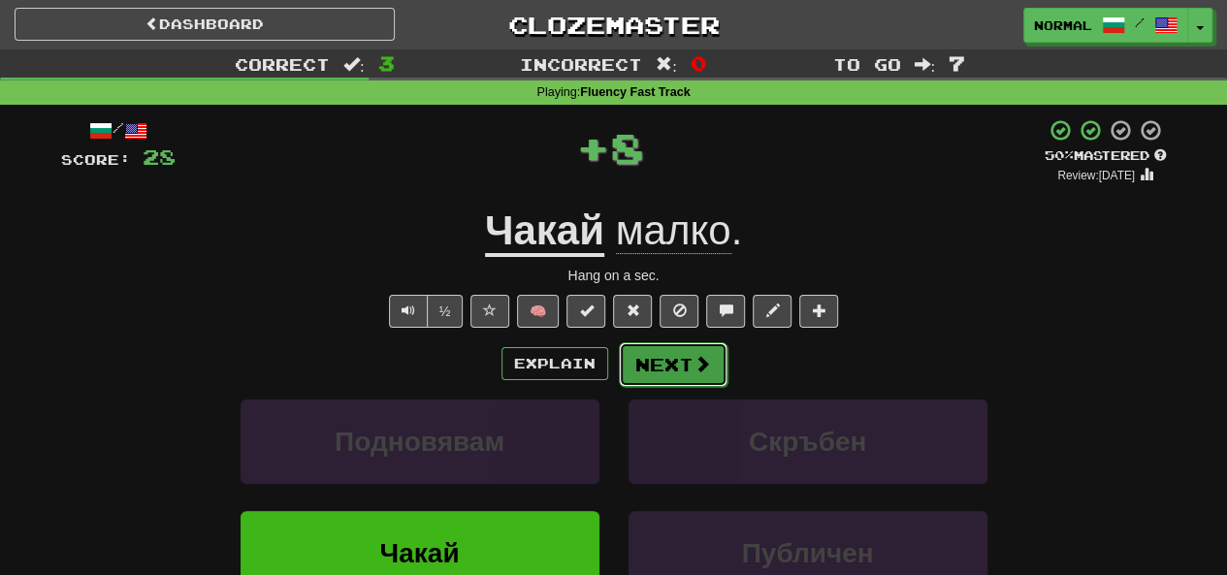
click at [698, 370] on span at bounding box center [702, 363] width 17 height 17
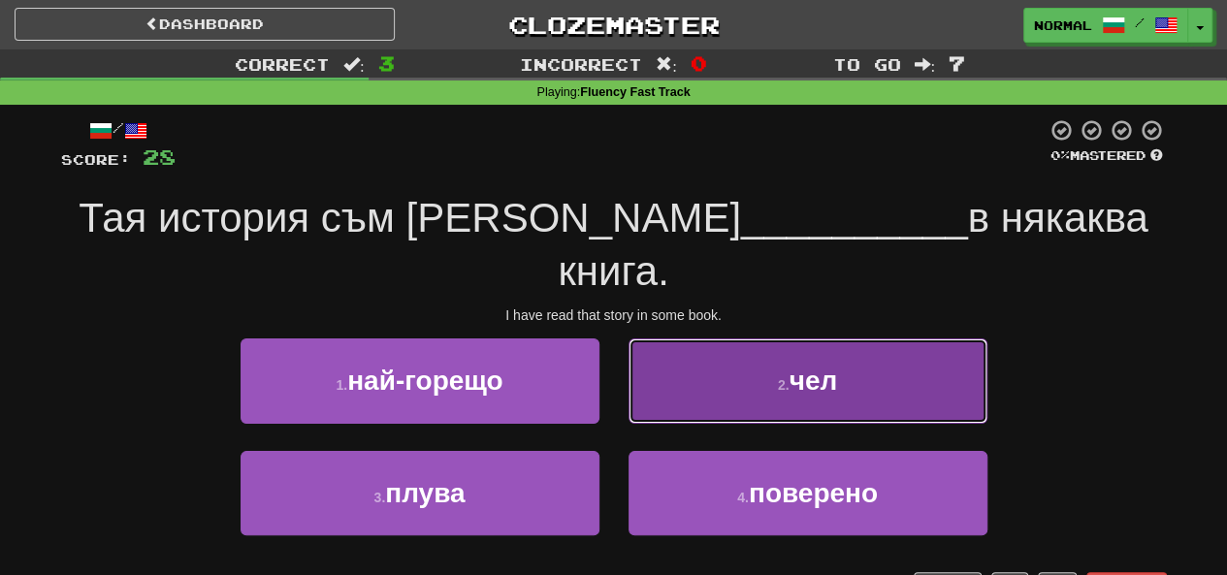
click at [669, 339] on button "2 . чел" at bounding box center [808, 381] width 359 height 84
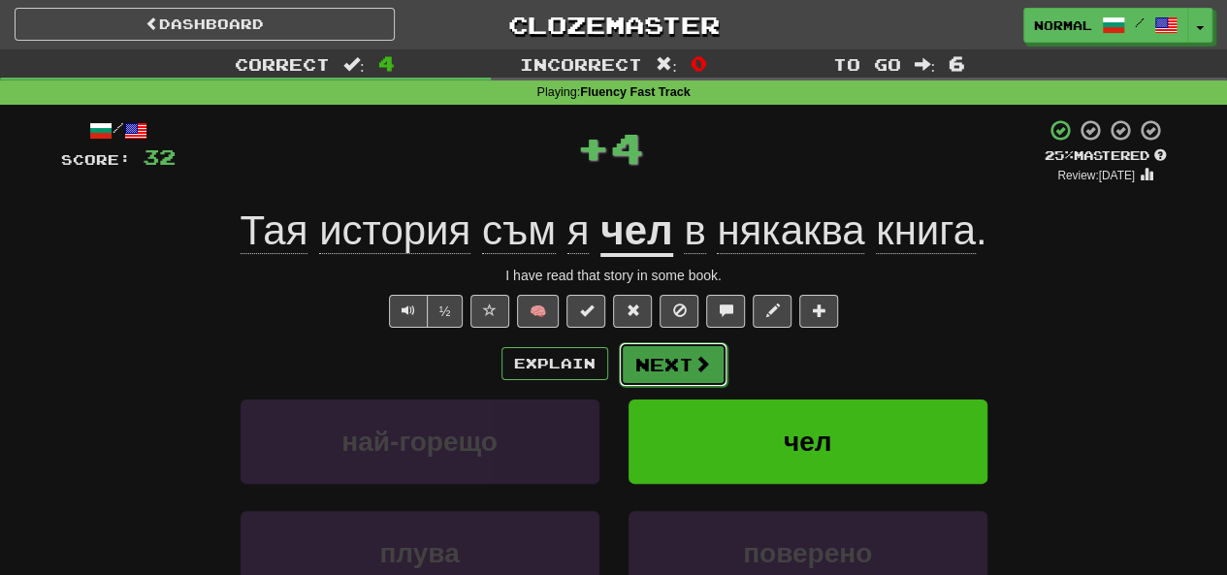
click at [622, 371] on button "Next" at bounding box center [673, 364] width 109 height 45
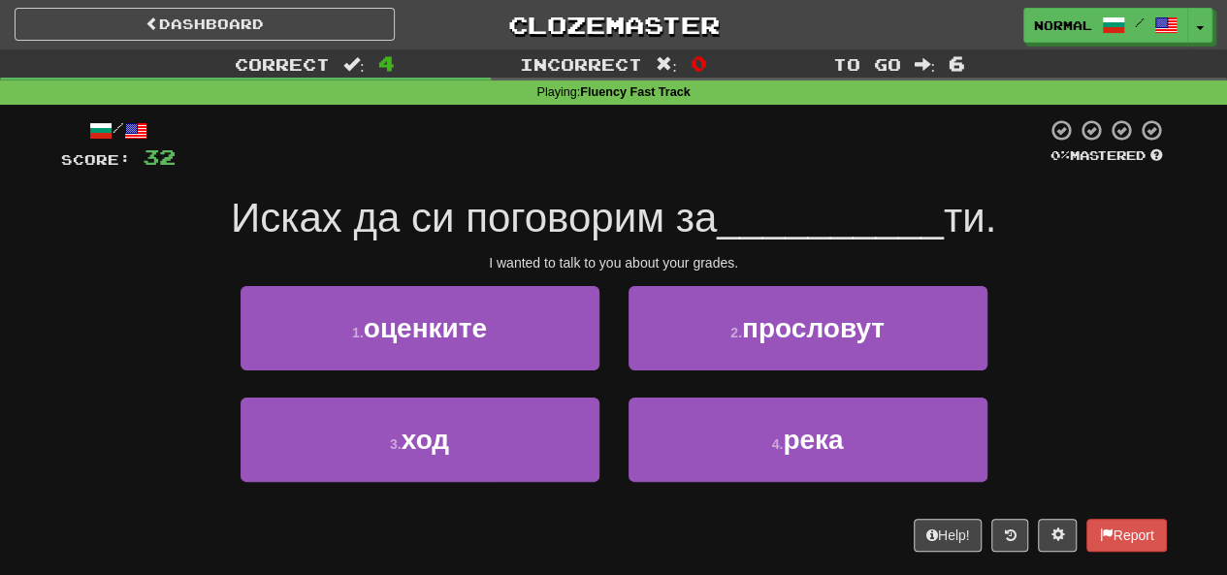
click at [548, 220] on span "Исках да си поговорим за" at bounding box center [474, 218] width 486 height 46
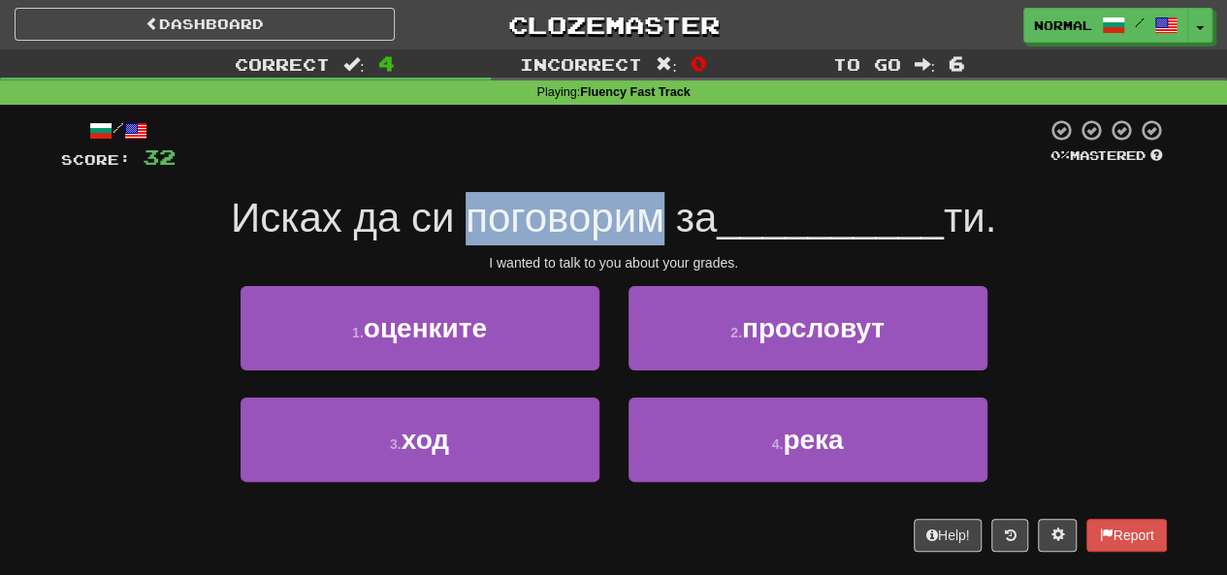
click at [548, 220] on span "Исках да си поговорим за" at bounding box center [474, 218] width 486 height 46
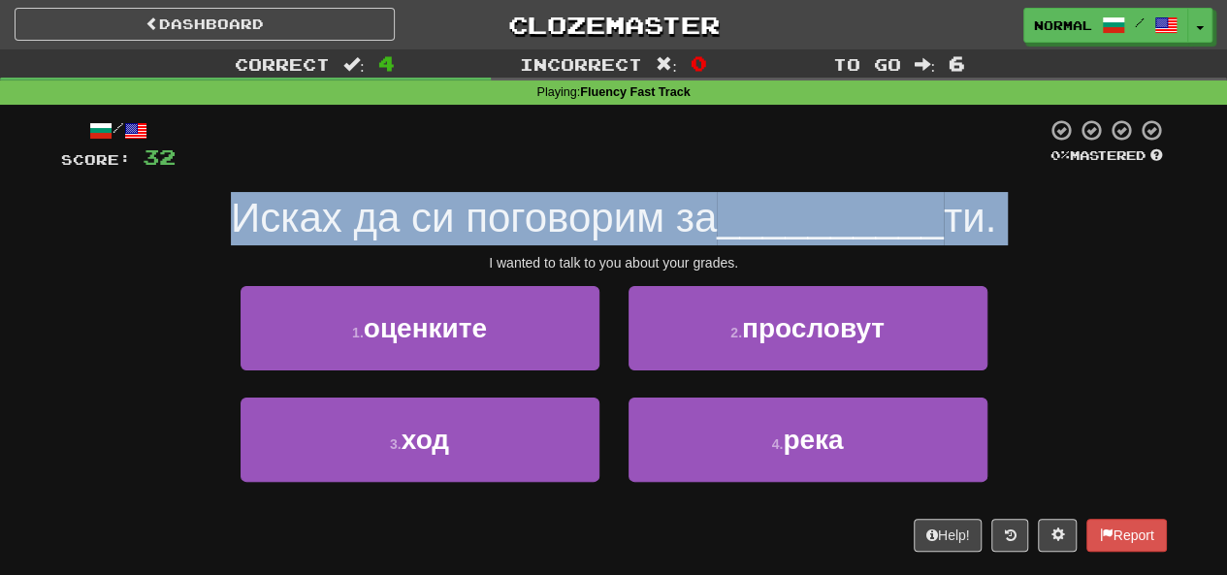
click at [548, 220] on span "Исках да си поговорим за" at bounding box center [474, 218] width 486 height 46
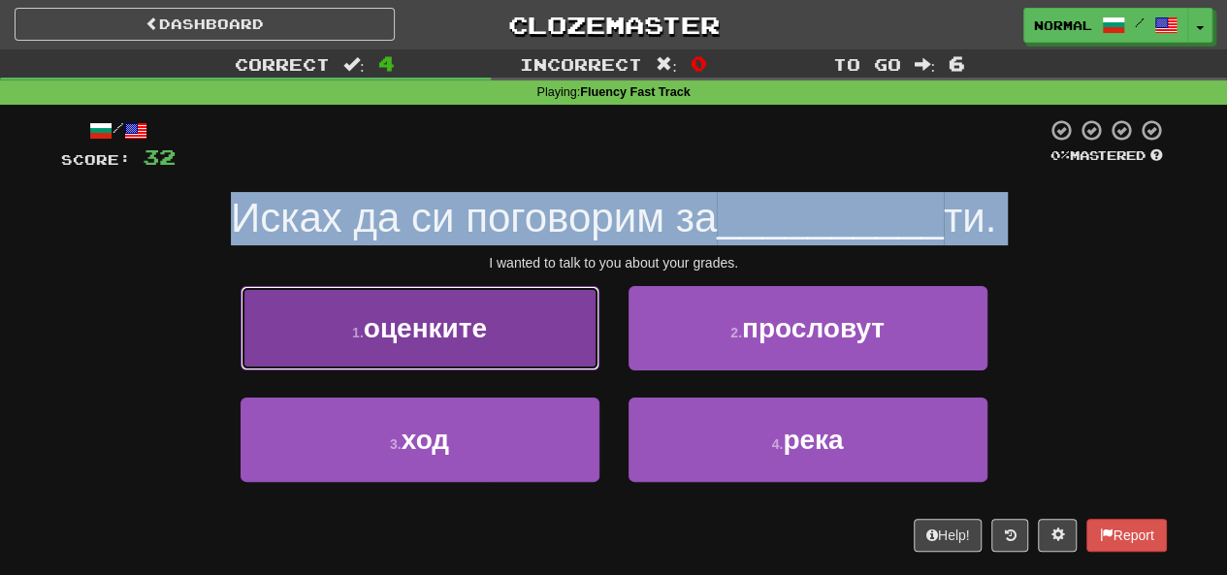
click at [521, 344] on button "1 . оценките" at bounding box center [420, 328] width 359 height 84
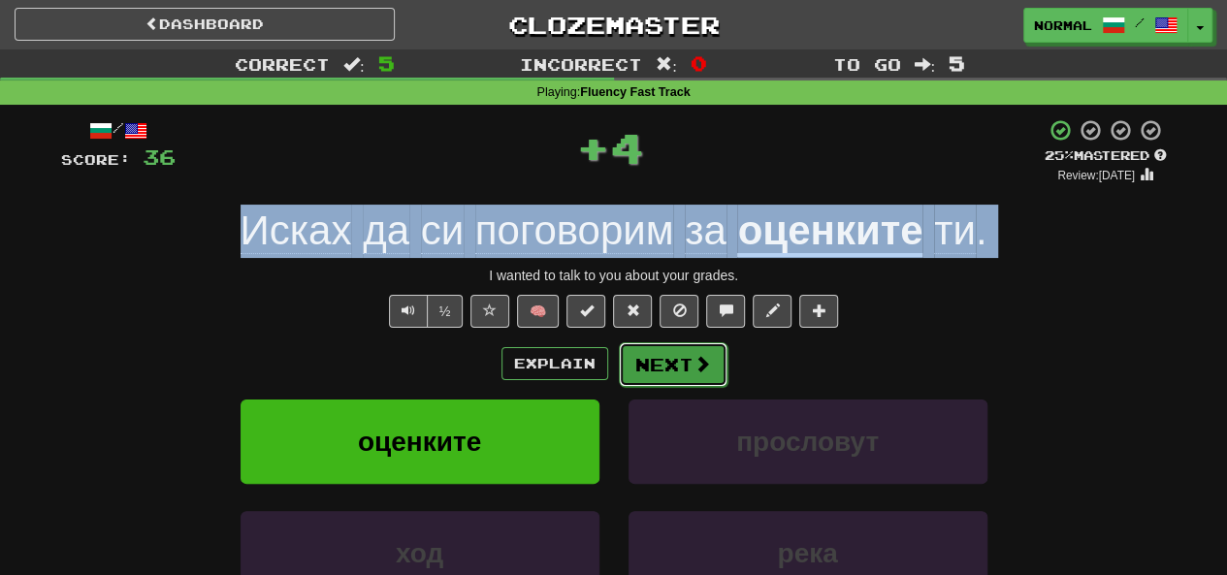
click at [696, 375] on button "Next" at bounding box center [673, 364] width 109 height 45
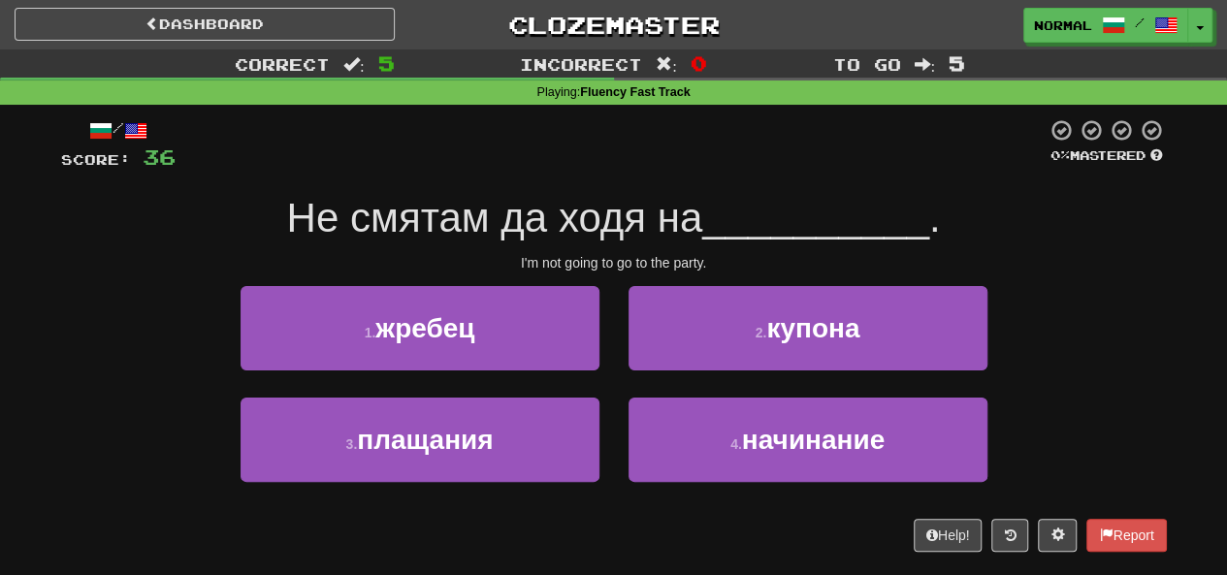
click at [645, 172] on div at bounding box center [611, 144] width 871 height 53
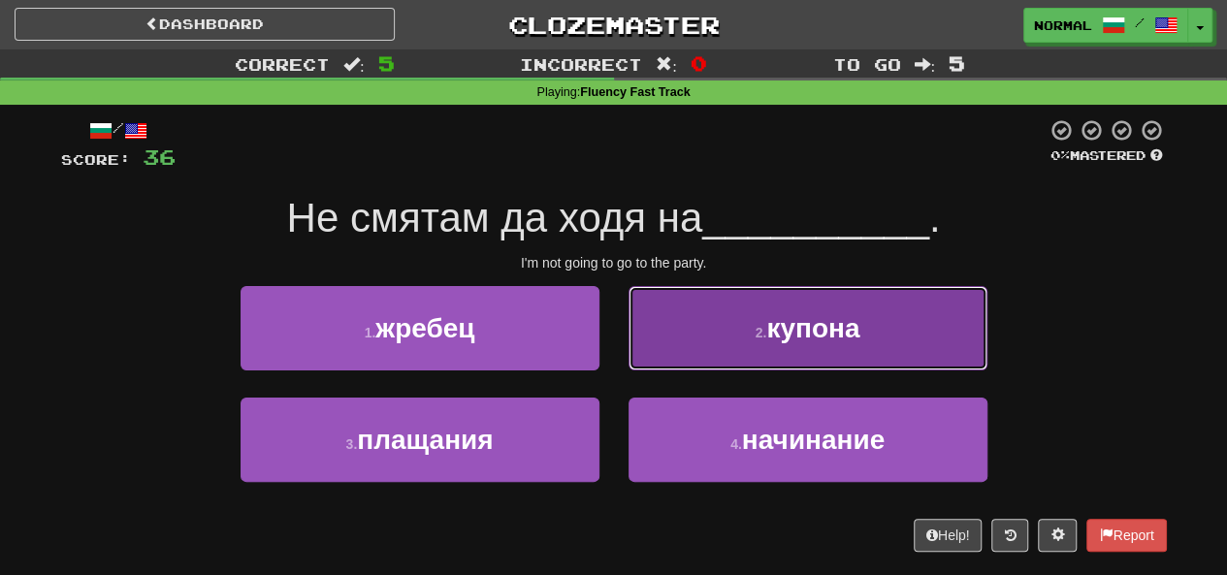
click at [793, 350] on button "2 . купона" at bounding box center [808, 328] width 359 height 84
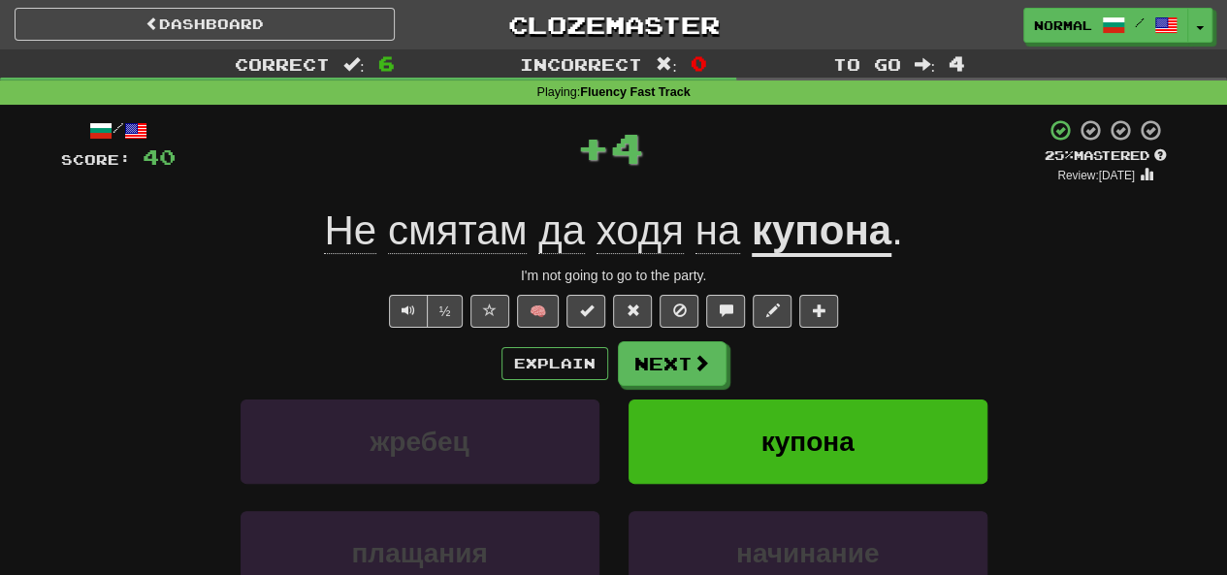
click at [566, 380] on div "Explain Next" at bounding box center [614, 364] width 1106 height 45
click at [574, 375] on button "Explain" at bounding box center [555, 363] width 107 height 33
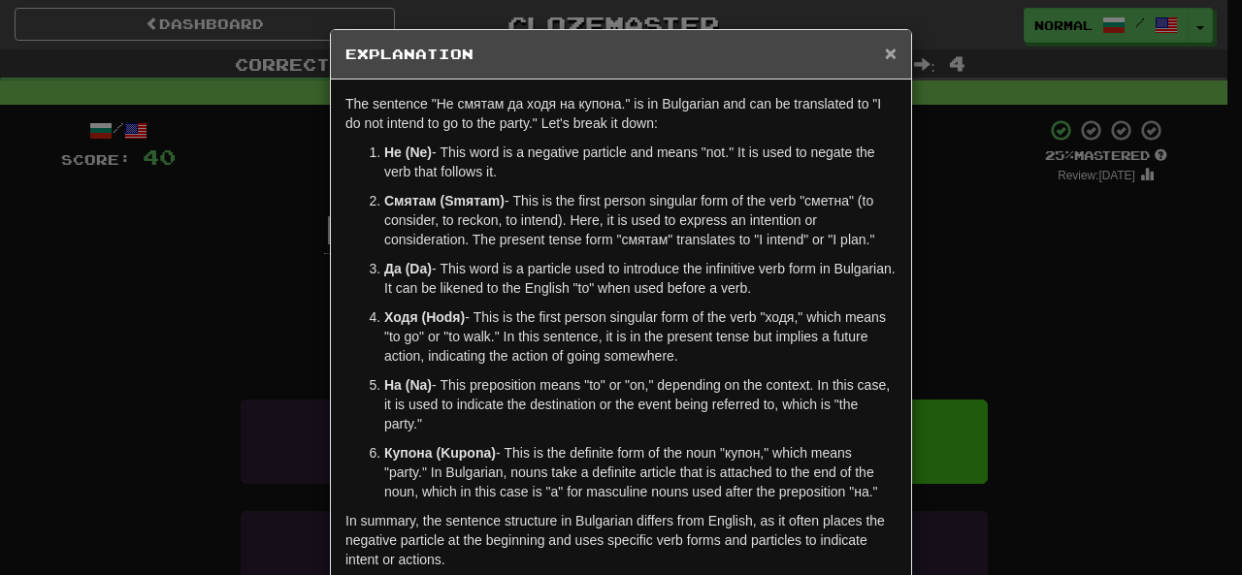
click at [887, 51] on span "×" at bounding box center [891, 53] width 12 height 22
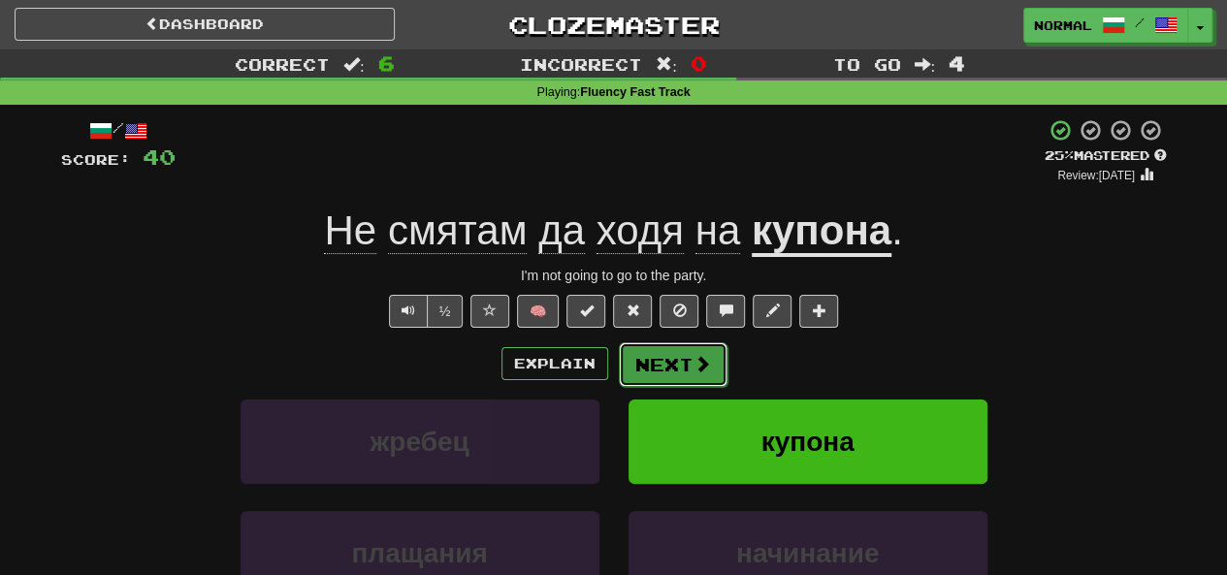
click at [668, 364] on button "Next" at bounding box center [673, 364] width 109 height 45
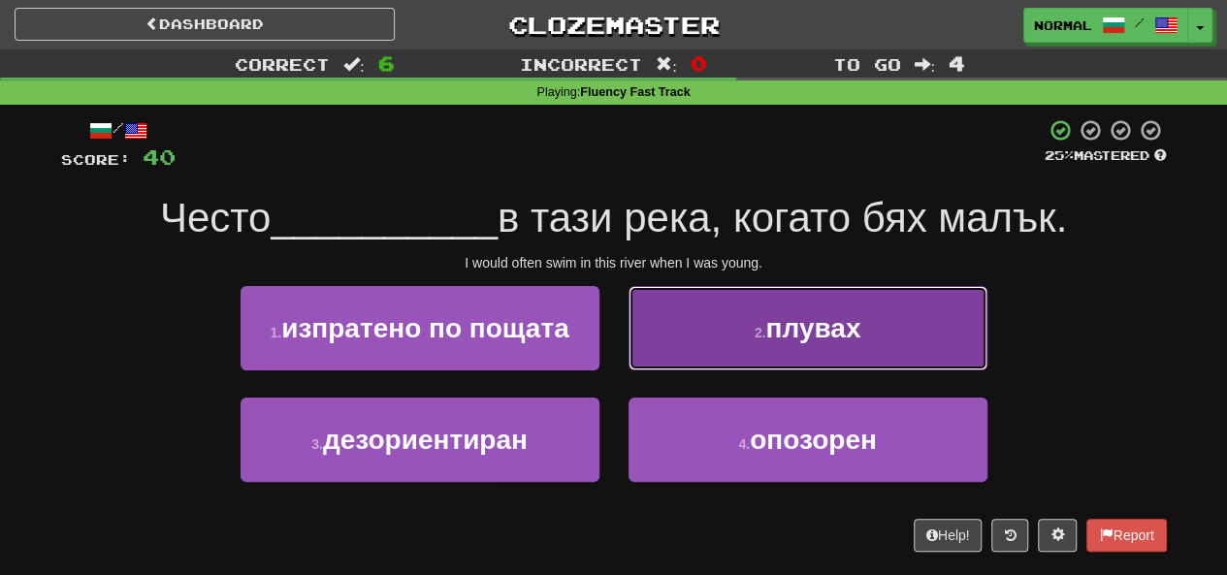
click at [735, 334] on button "2 . плувах" at bounding box center [808, 328] width 359 height 84
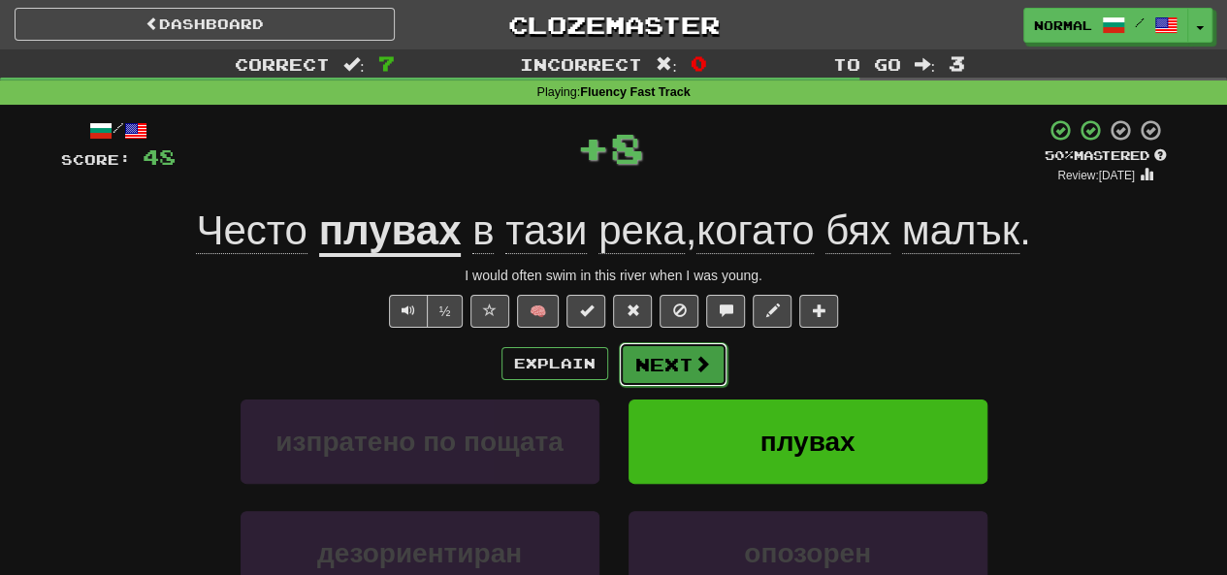
click at [668, 364] on button "Next" at bounding box center [673, 364] width 109 height 45
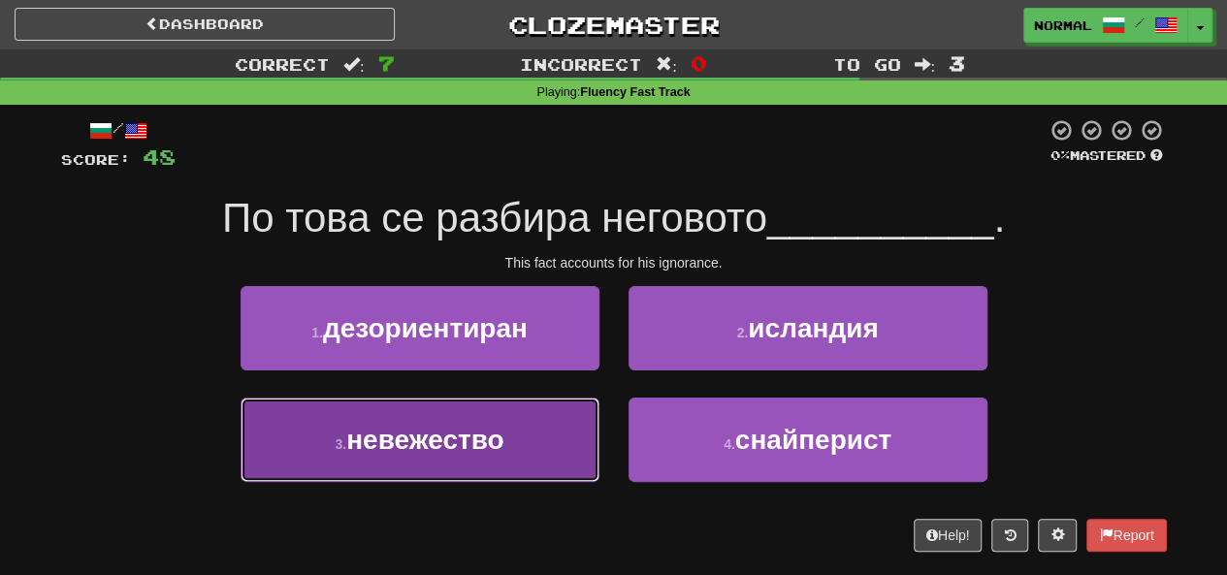
click at [479, 456] on button "3 . невежество" at bounding box center [420, 440] width 359 height 84
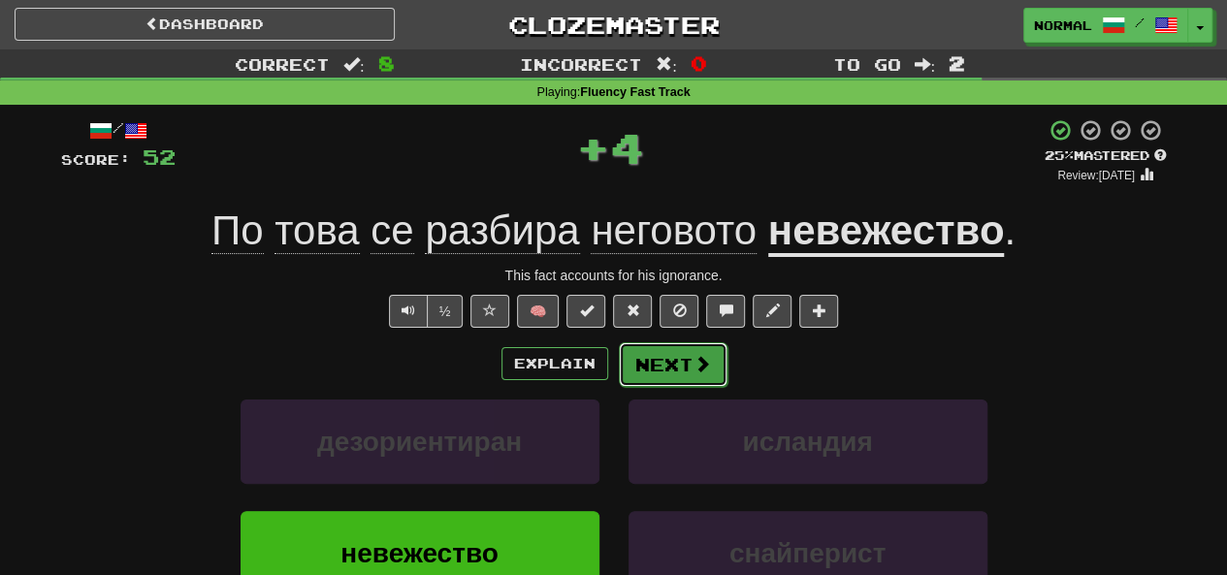
click at [619, 375] on button "Next" at bounding box center [673, 364] width 109 height 45
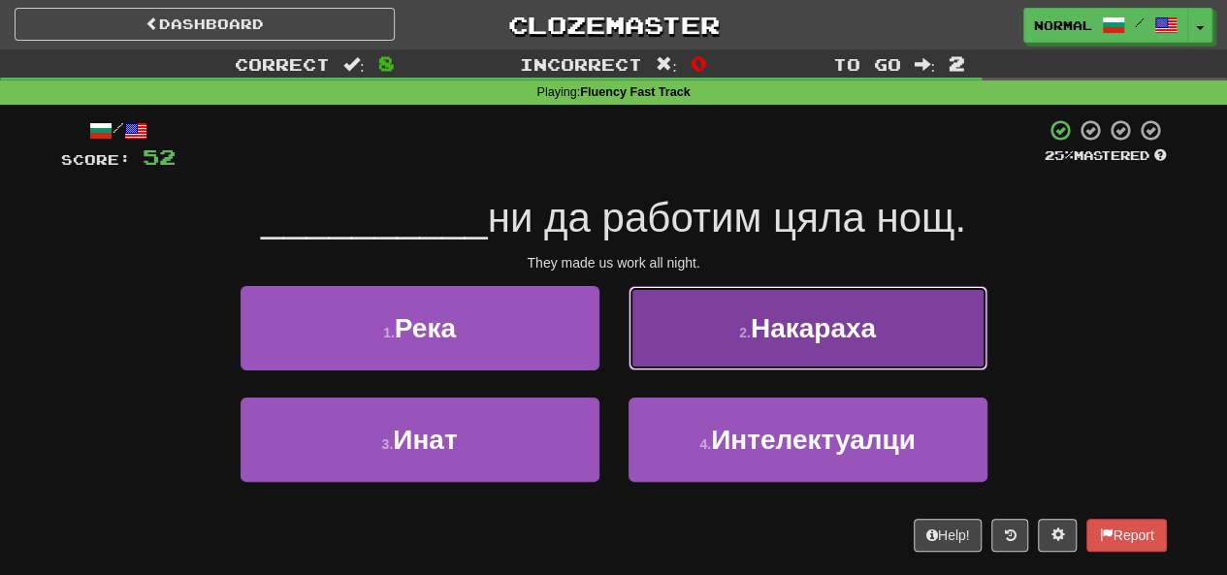
click at [779, 342] on span "Накараха" at bounding box center [813, 328] width 125 height 30
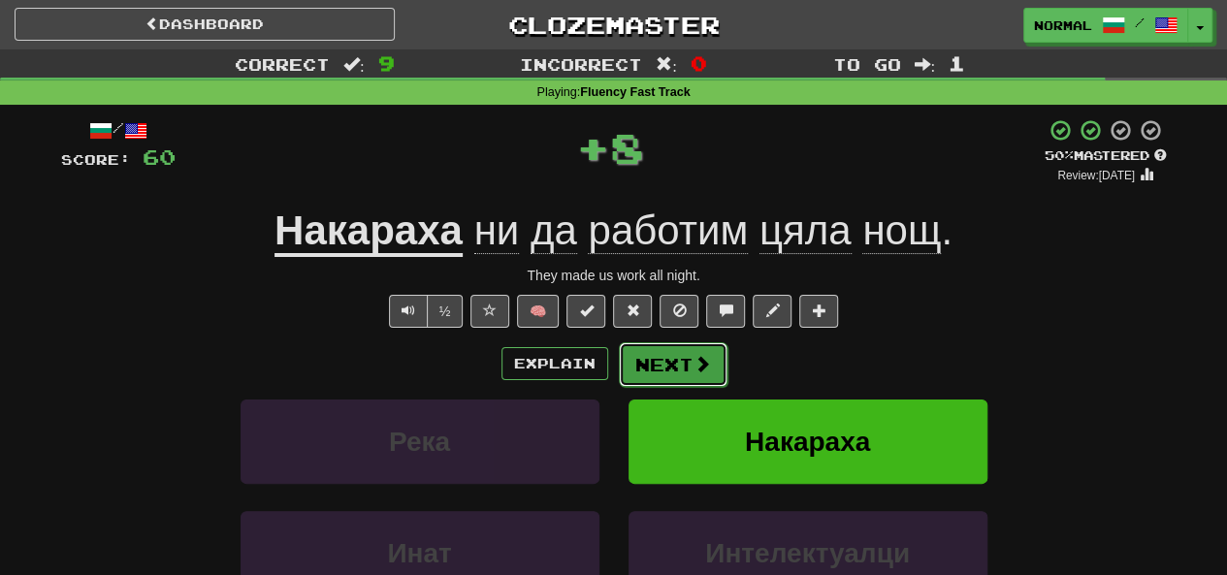
click at [660, 382] on button "Next" at bounding box center [673, 364] width 109 height 45
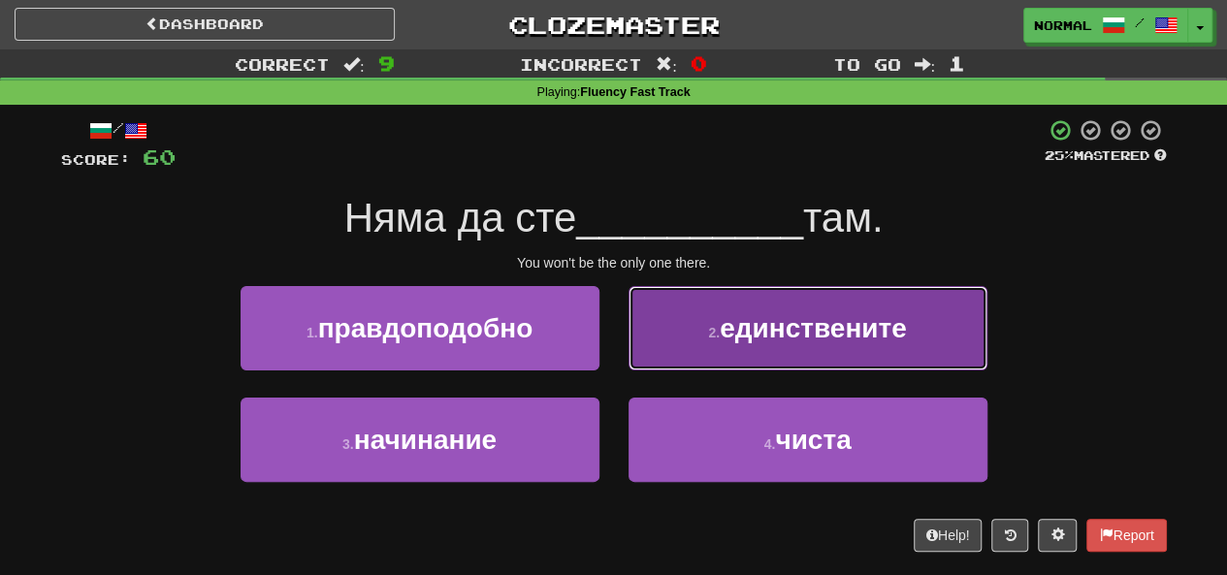
click at [753, 346] on button "2 . единствените" at bounding box center [808, 328] width 359 height 84
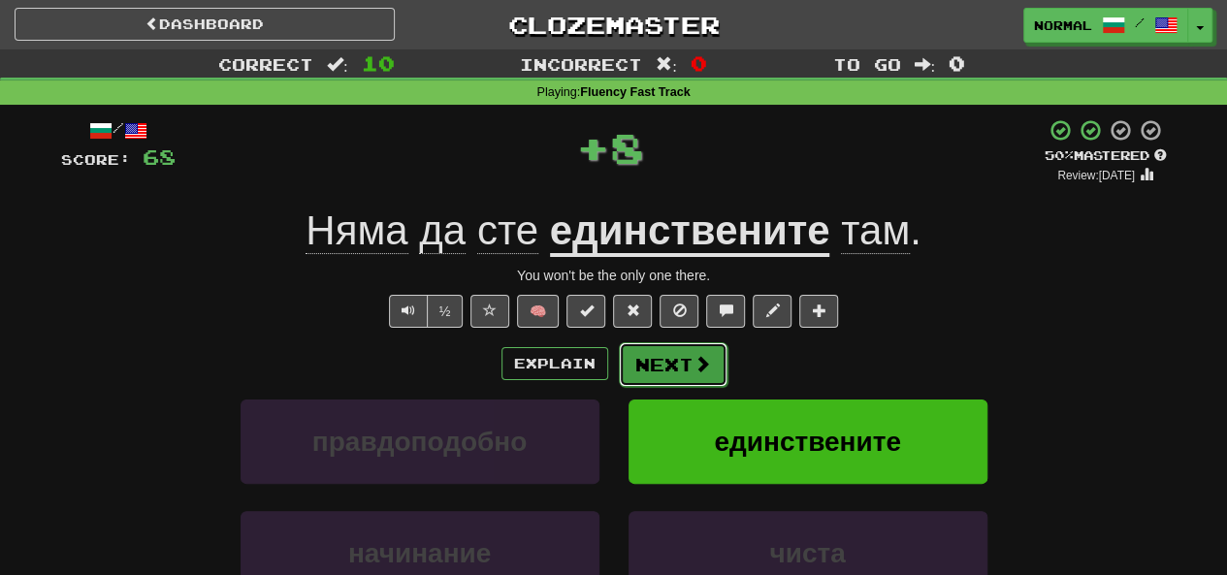
click at [687, 348] on button "Next" at bounding box center [673, 364] width 109 height 45
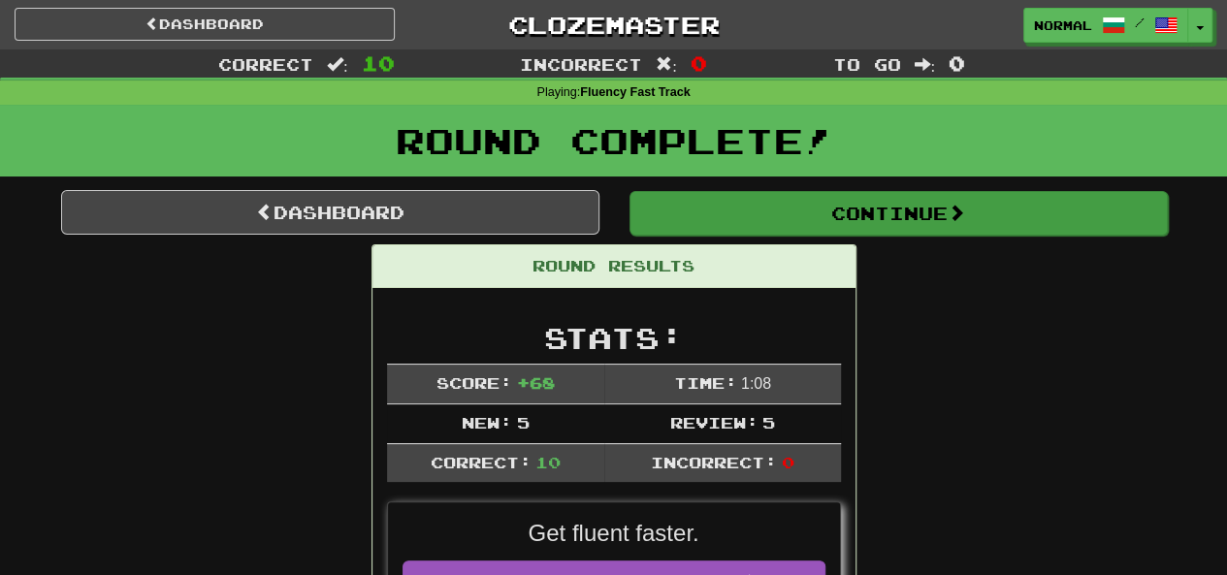
drag, startPoint x: 716, startPoint y: 236, endPoint x: 737, endPoint y: 211, distance: 33.0
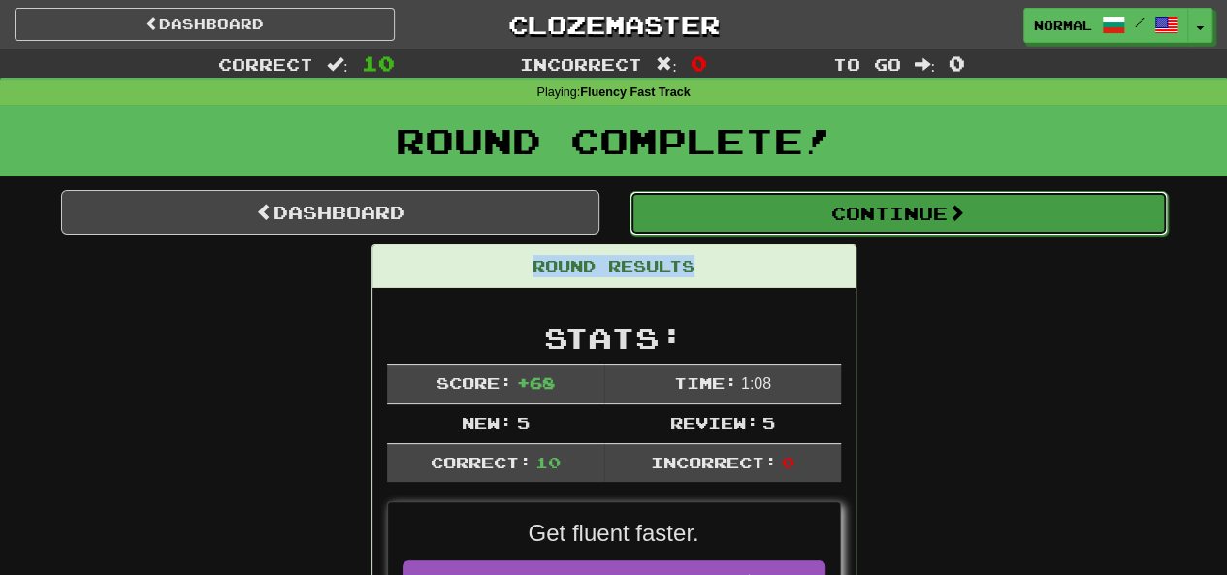
click at [737, 211] on button "Continue" at bounding box center [899, 213] width 538 height 45
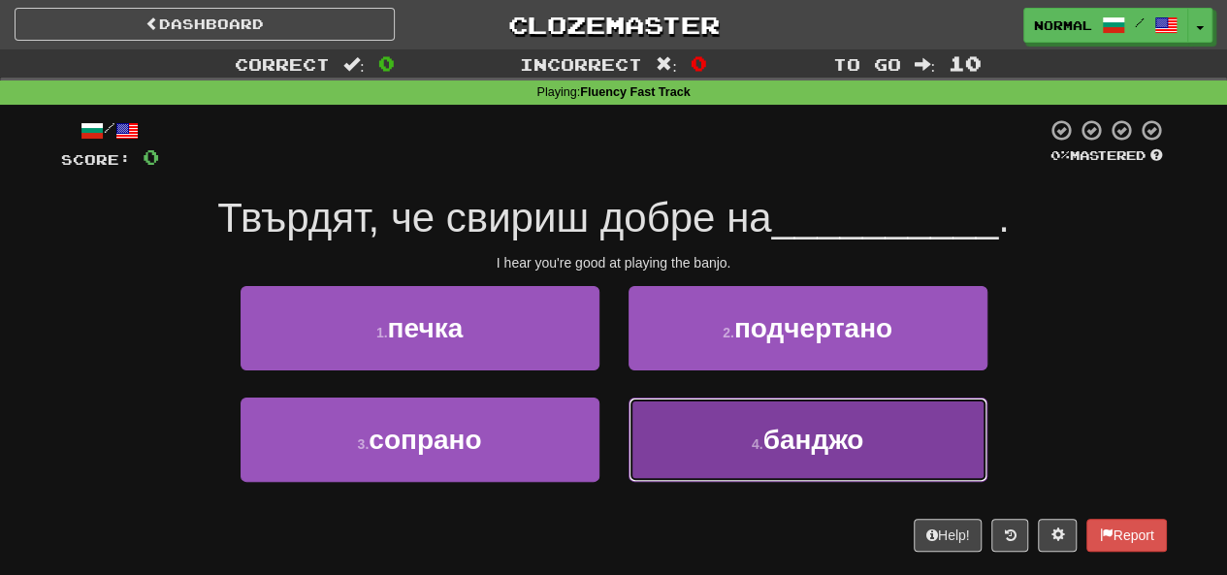
click at [744, 447] on button "4 . банджо" at bounding box center [808, 440] width 359 height 84
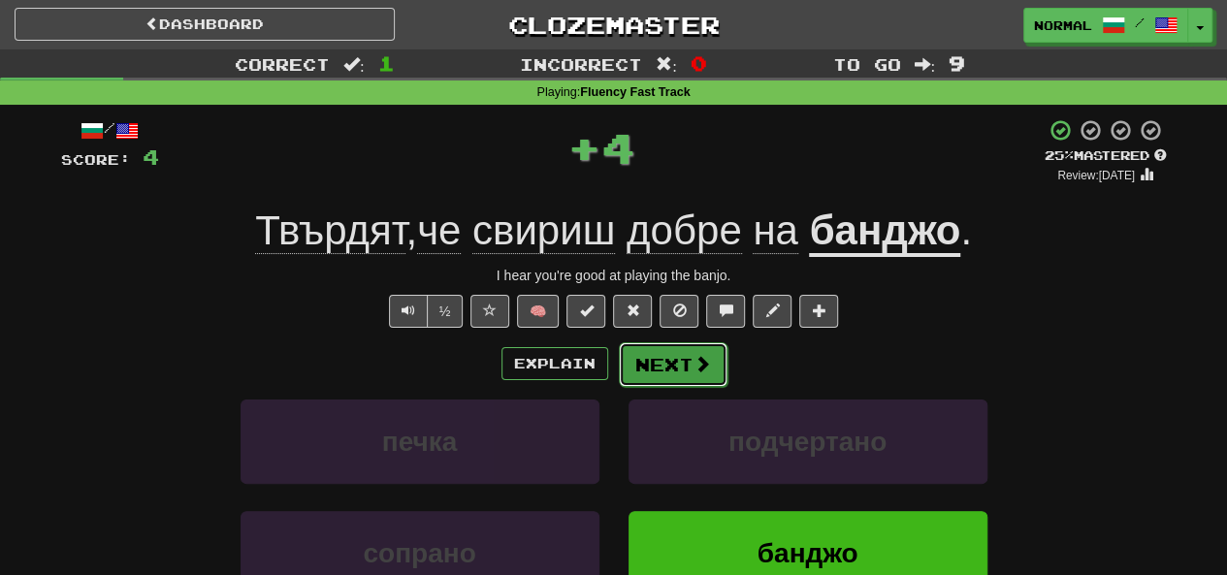
click at [687, 368] on button "Next" at bounding box center [673, 364] width 109 height 45
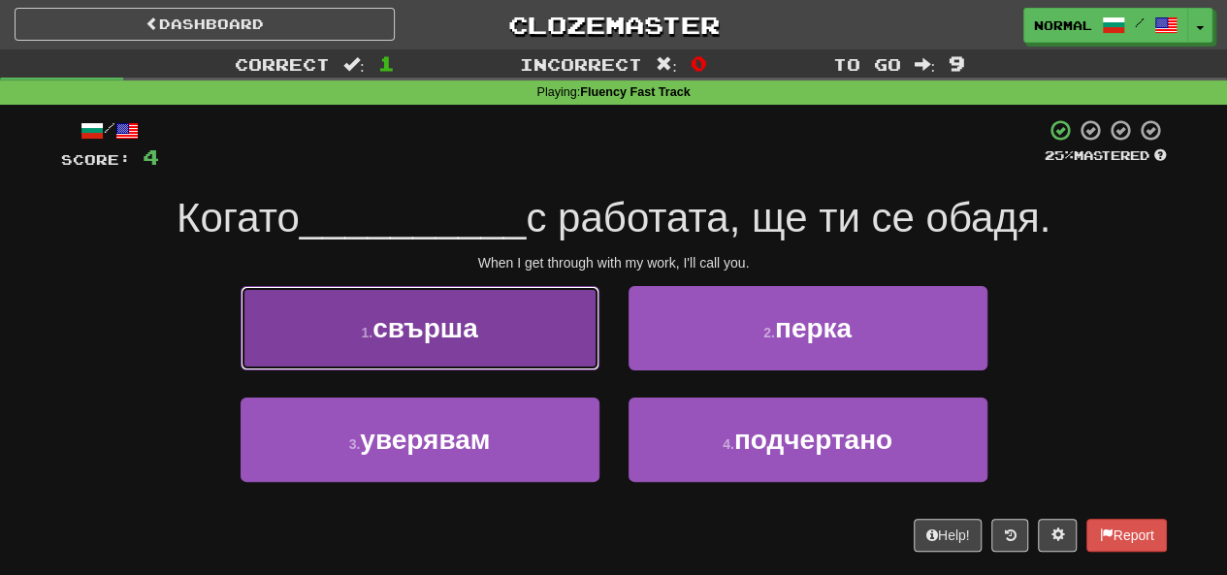
click at [524, 337] on button "1 . свърша" at bounding box center [420, 328] width 359 height 84
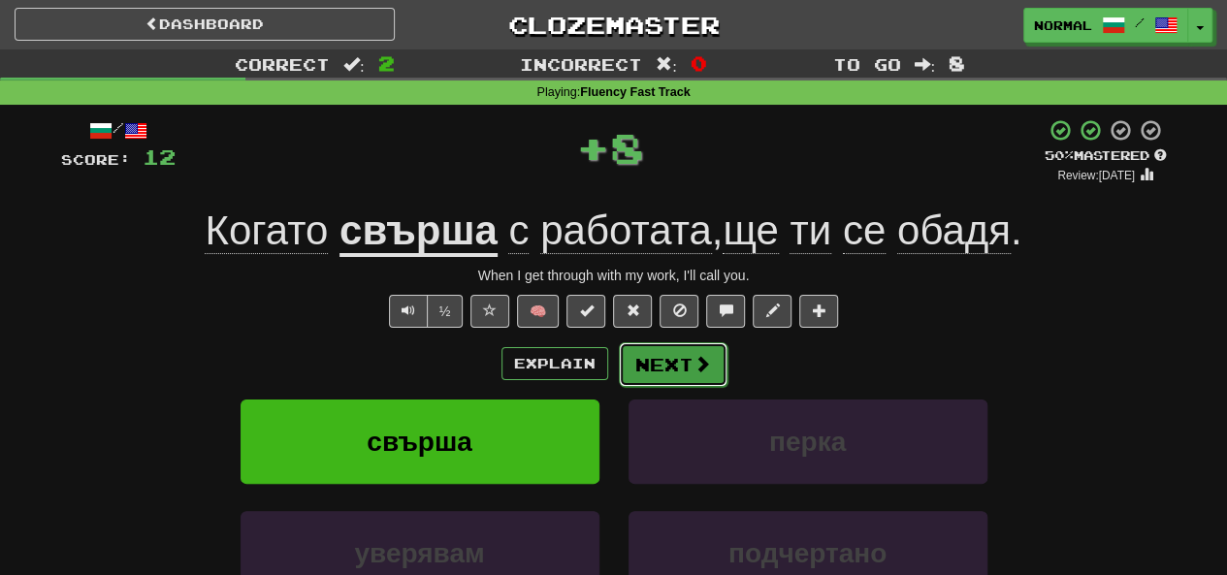
click at [669, 354] on button "Next" at bounding box center [673, 364] width 109 height 45
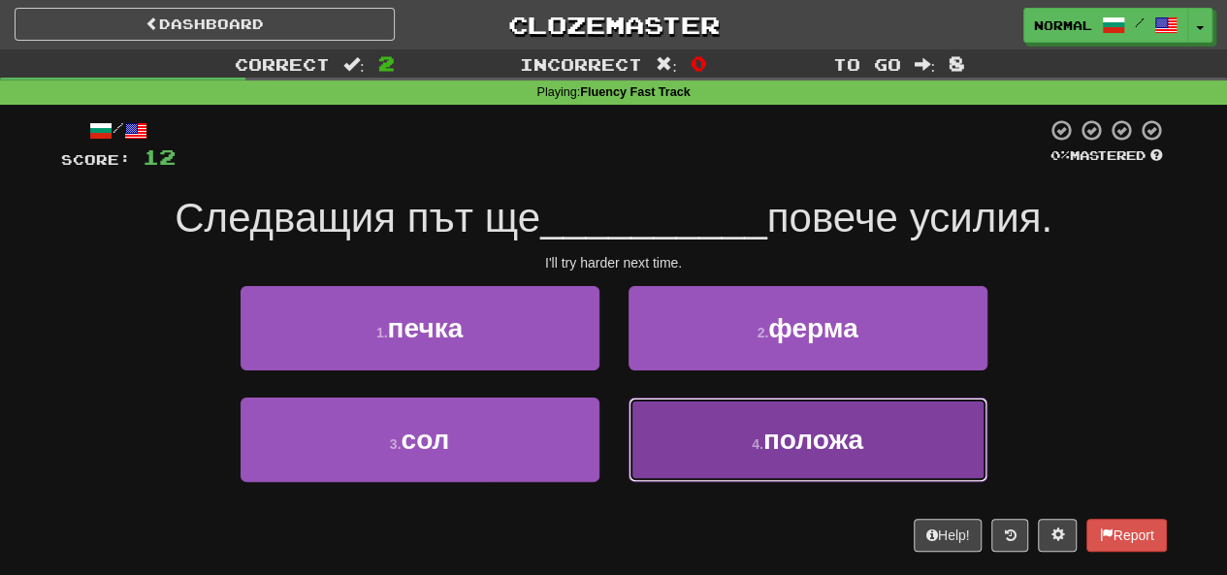
click at [685, 439] on button "4 . положа" at bounding box center [808, 440] width 359 height 84
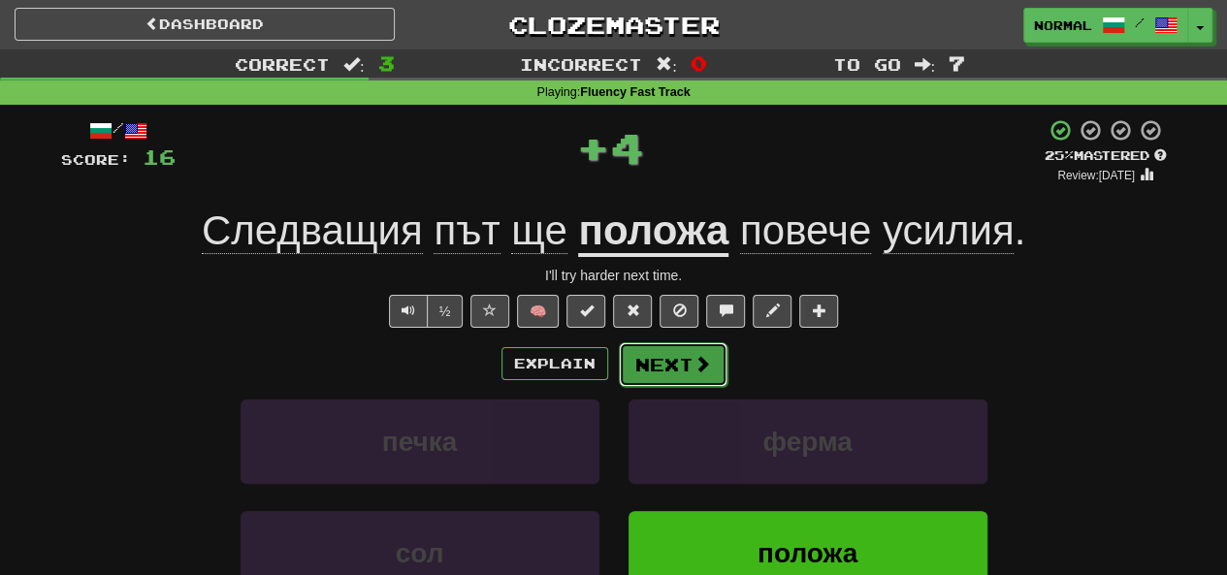
click at [686, 352] on button "Next" at bounding box center [673, 364] width 109 height 45
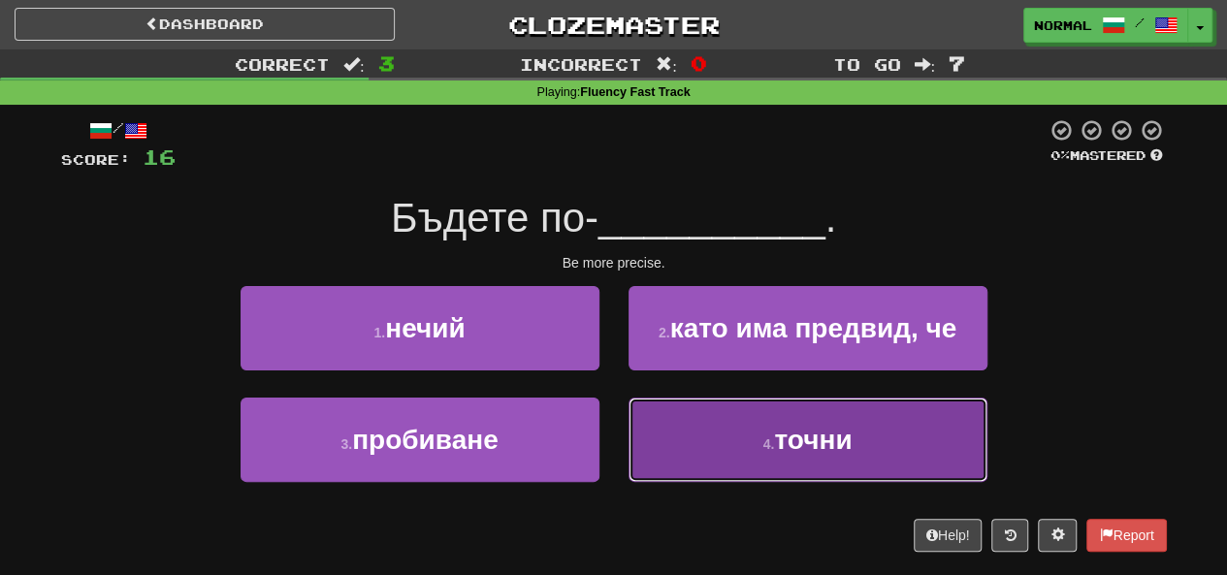
click at [722, 459] on button "4 . точни" at bounding box center [808, 440] width 359 height 84
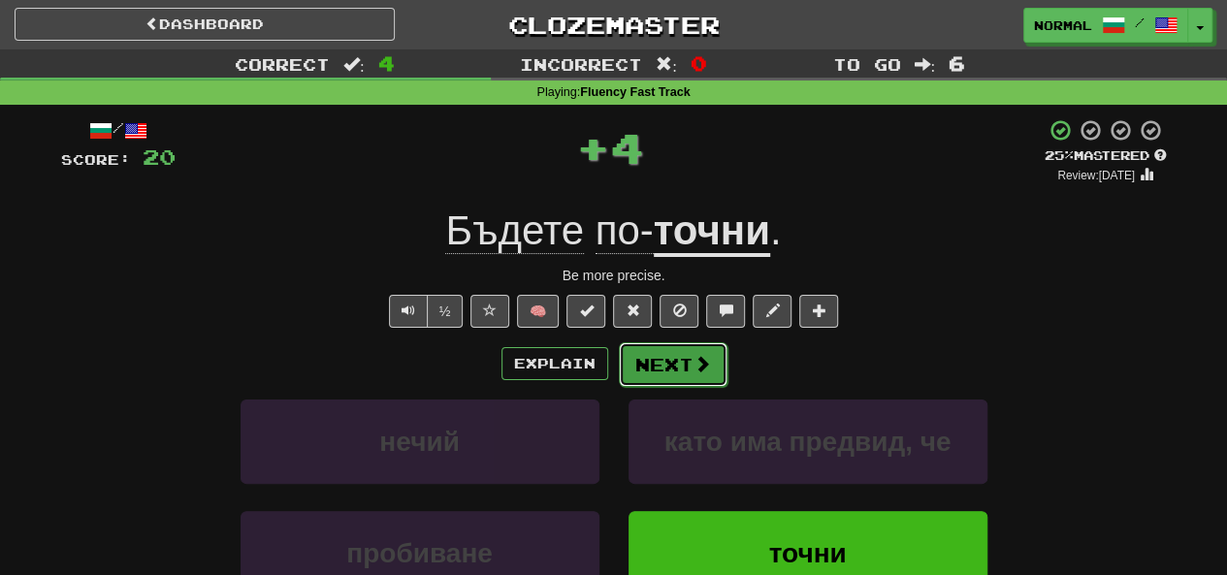
click at [673, 356] on button "Next" at bounding box center [673, 364] width 109 height 45
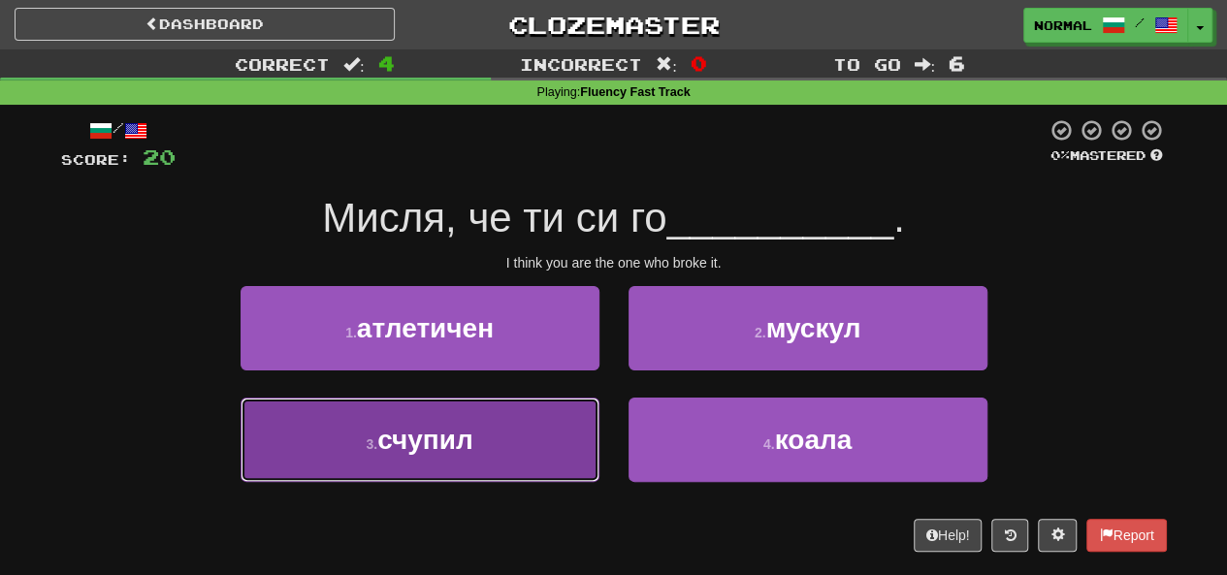
click at [516, 424] on button "3 . счупил" at bounding box center [420, 440] width 359 height 84
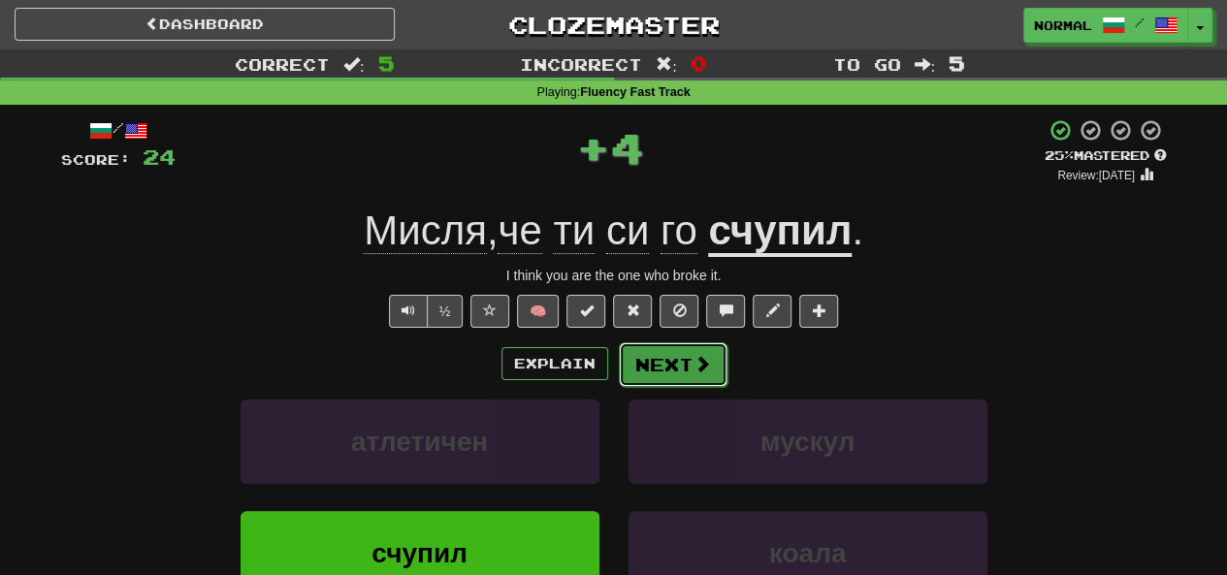
click at [679, 356] on button "Next" at bounding box center [673, 364] width 109 height 45
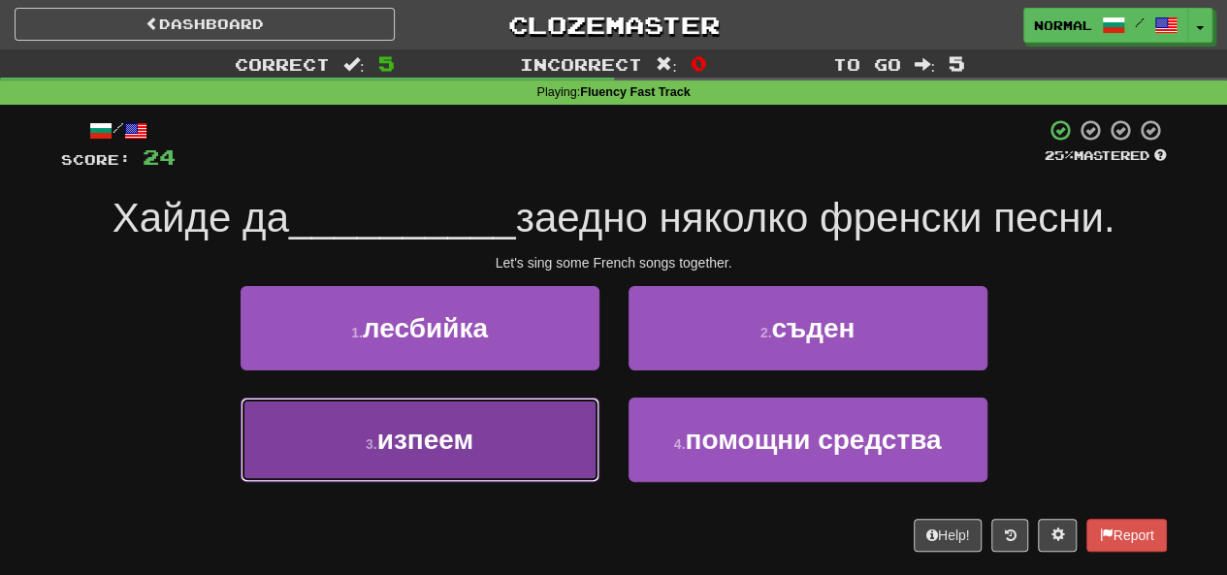
click at [510, 441] on button "3 . изпеем" at bounding box center [420, 440] width 359 height 84
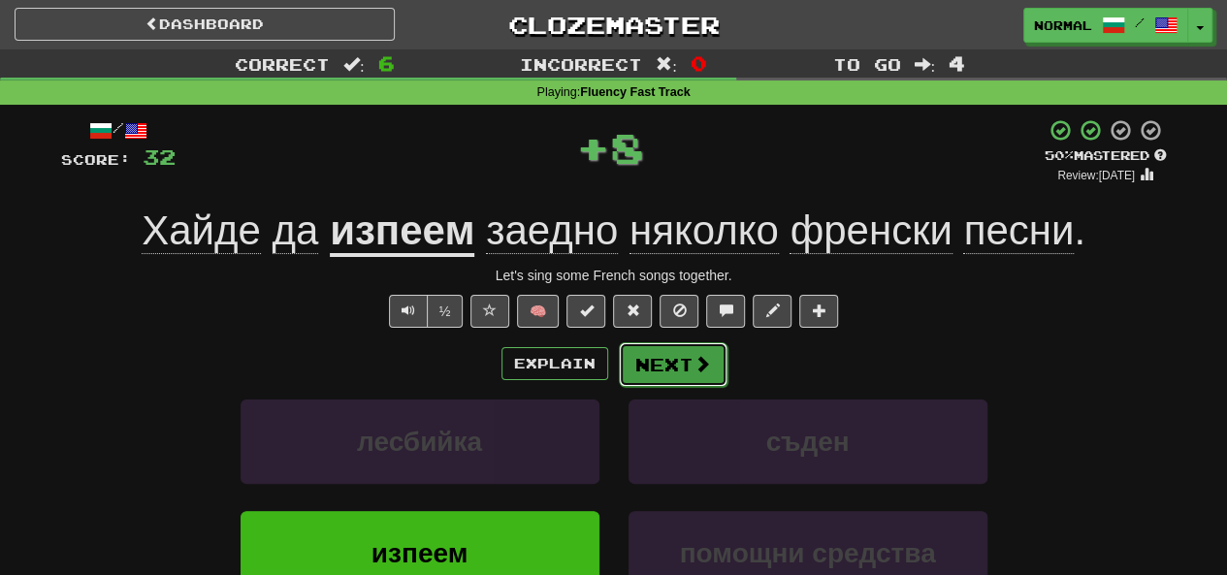
click at [644, 381] on button "Next" at bounding box center [673, 364] width 109 height 45
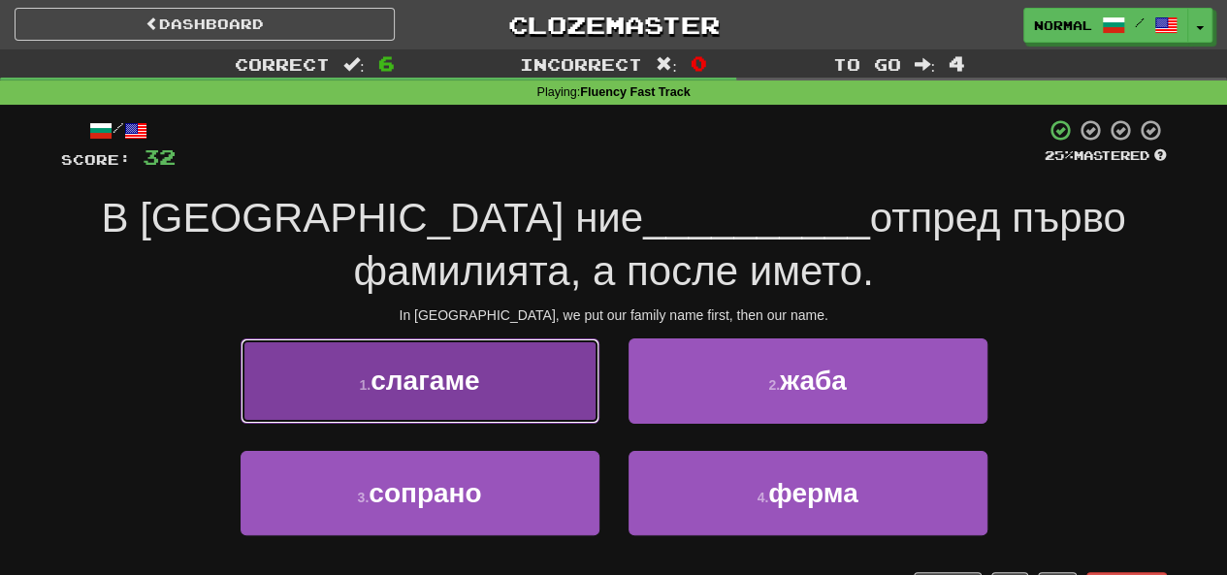
click at [562, 372] on button "1 . слагаме" at bounding box center [420, 381] width 359 height 84
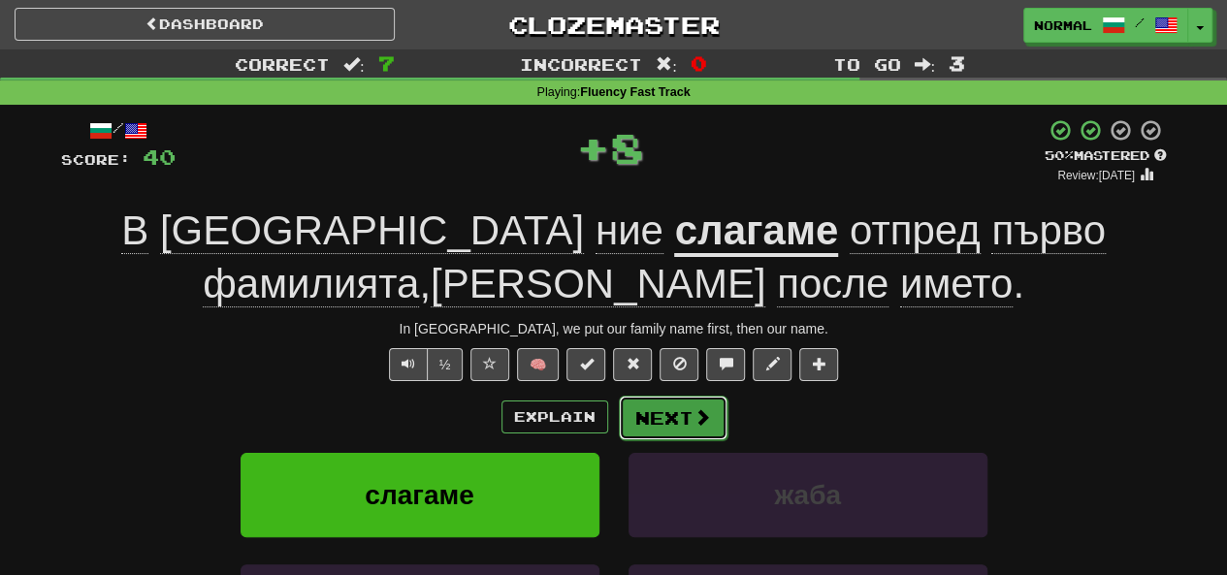
click at [687, 416] on button "Next" at bounding box center [673, 418] width 109 height 45
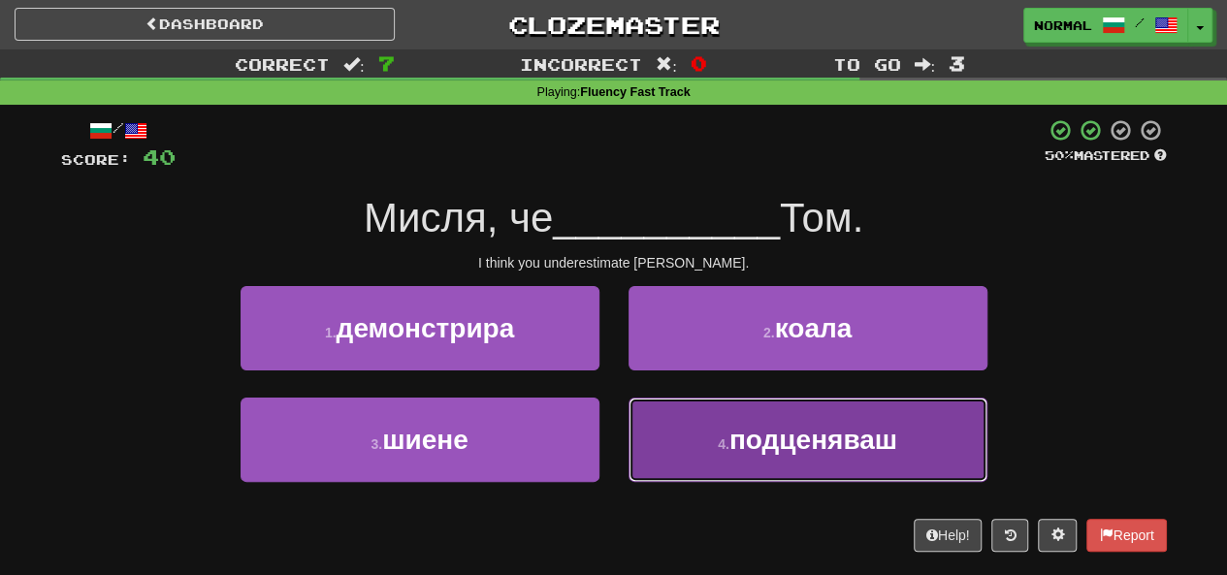
click at [709, 463] on button "4 . подценяваш" at bounding box center [808, 440] width 359 height 84
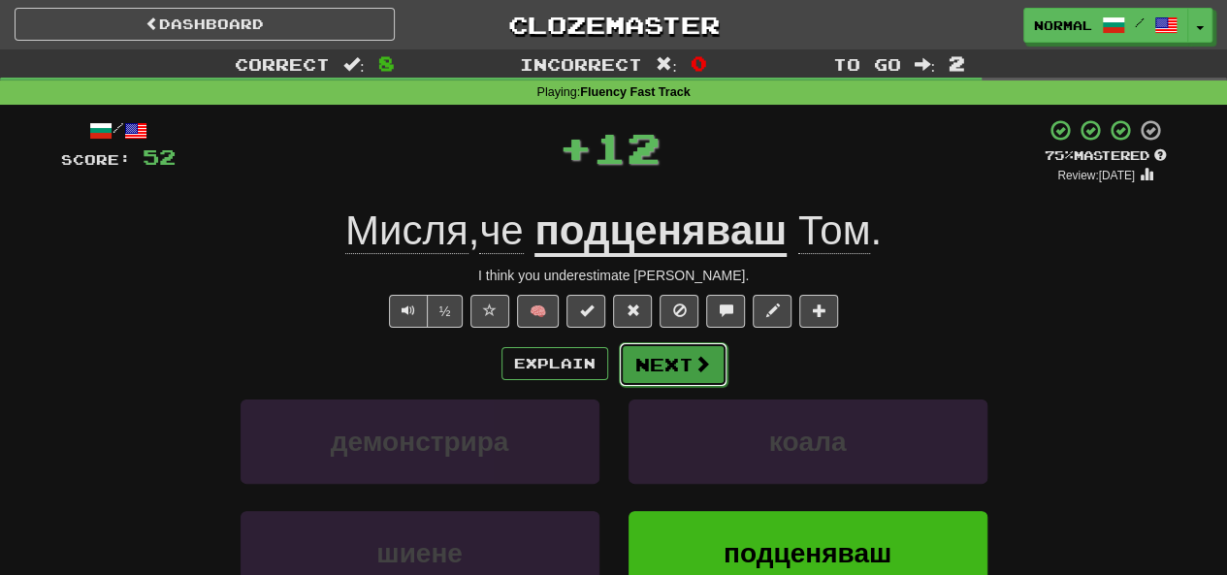
click at [708, 372] on button "Next" at bounding box center [673, 364] width 109 height 45
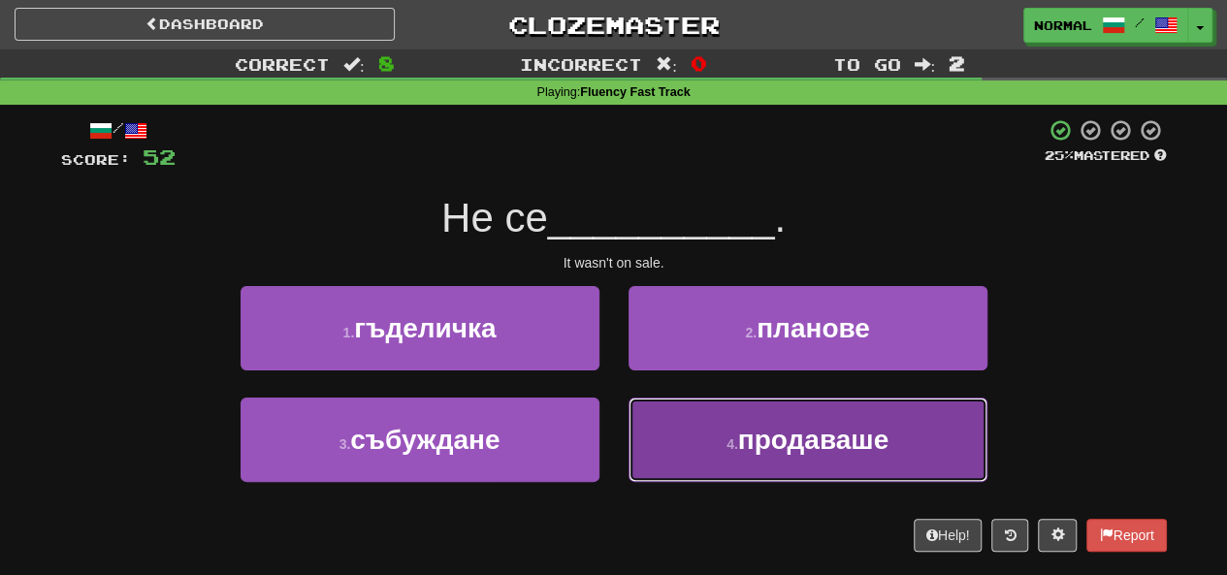
click at [727, 440] on small "4 ." at bounding box center [733, 445] width 12 height 16
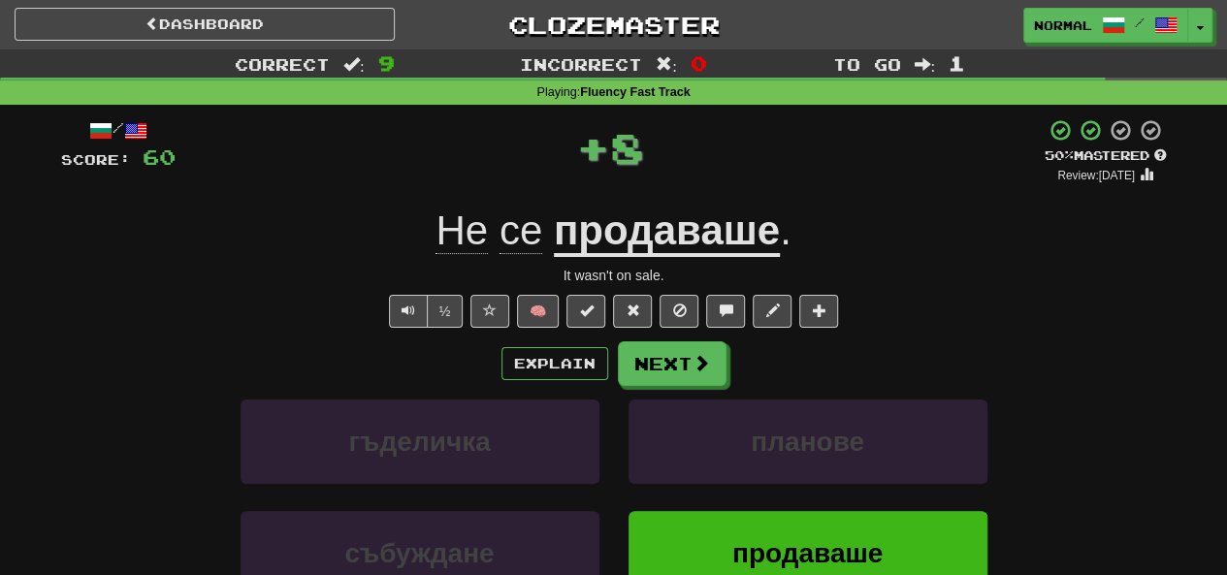
click at [679, 385] on div "Explain Next гъделичка планове събуждане продаваше Learn more: гъделичка планов…" at bounding box center [614, 497] width 1106 height 311
click at [694, 365] on span at bounding box center [702, 363] width 17 height 17
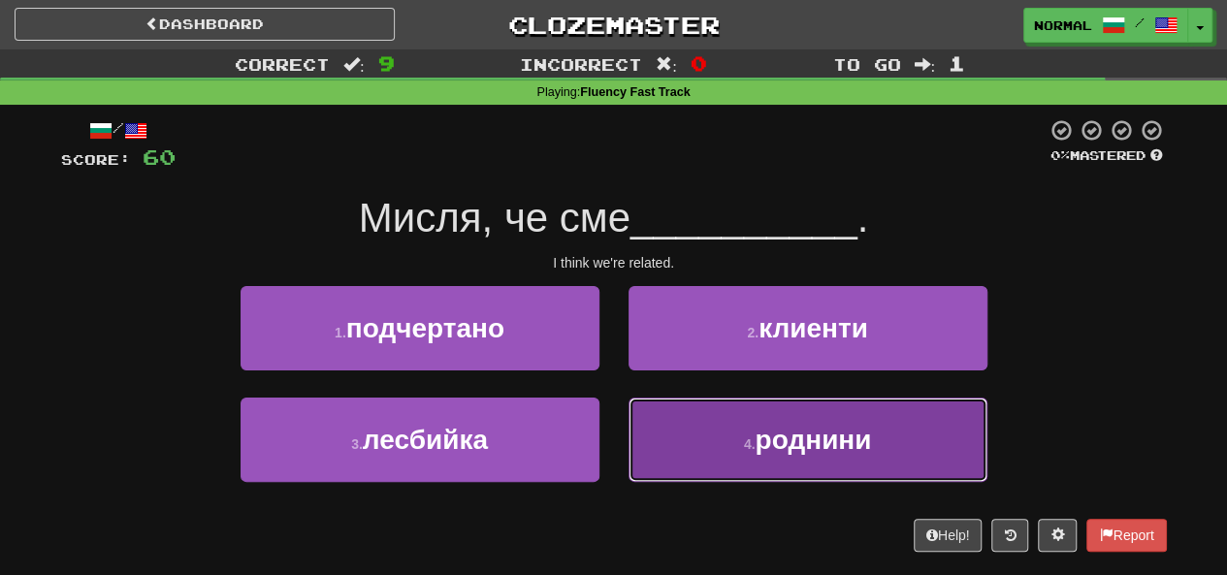
click at [693, 432] on button "4 . роднини" at bounding box center [808, 440] width 359 height 84
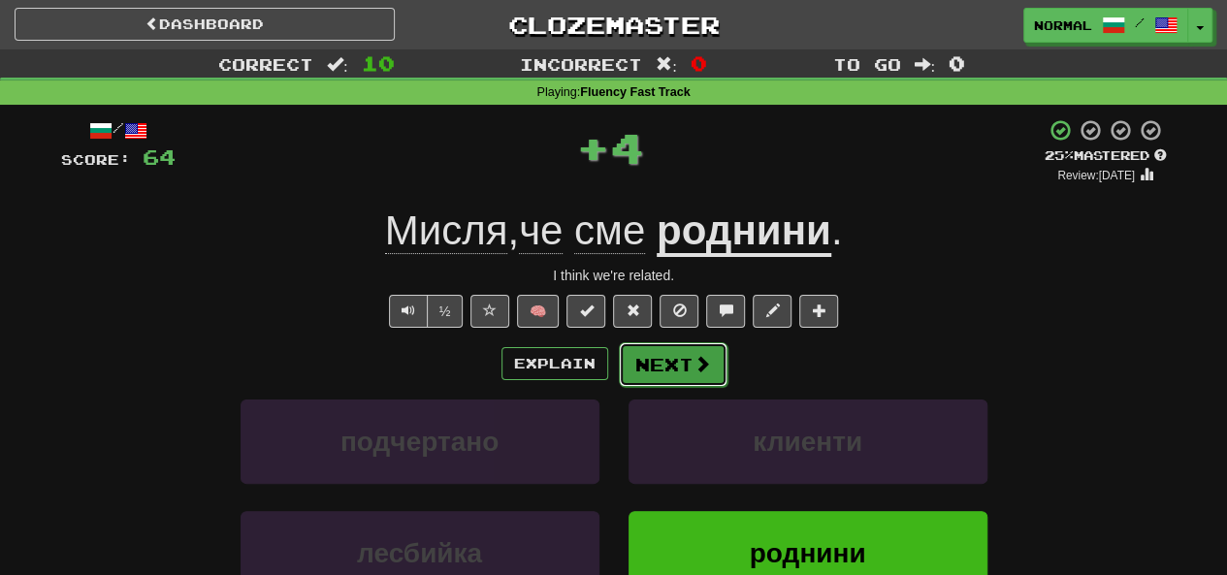
click at [666, 360] on button "Next" at bounding box center [673, 364] width 109 height 45
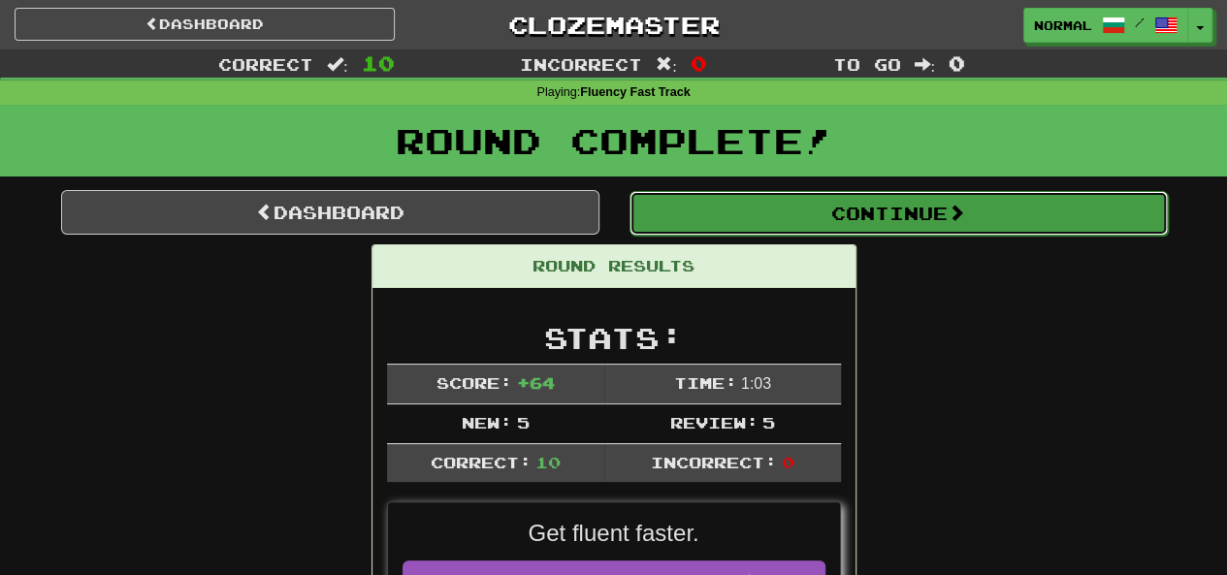
click at [708, 212] on button "Continue" at bounding box center [899, 213] width 538 height 45
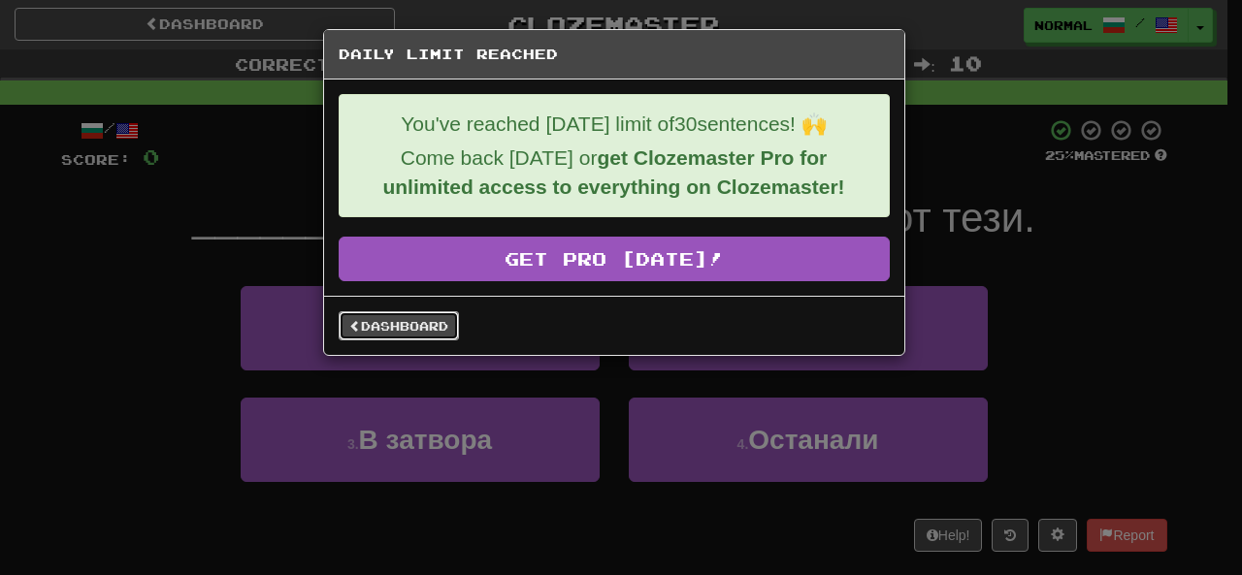
click at [398, 311] on link "Dashboard" at bounding box center [399, 325] width 120 height 29
